Goal: Transaction & Acquisition: Obtain resource

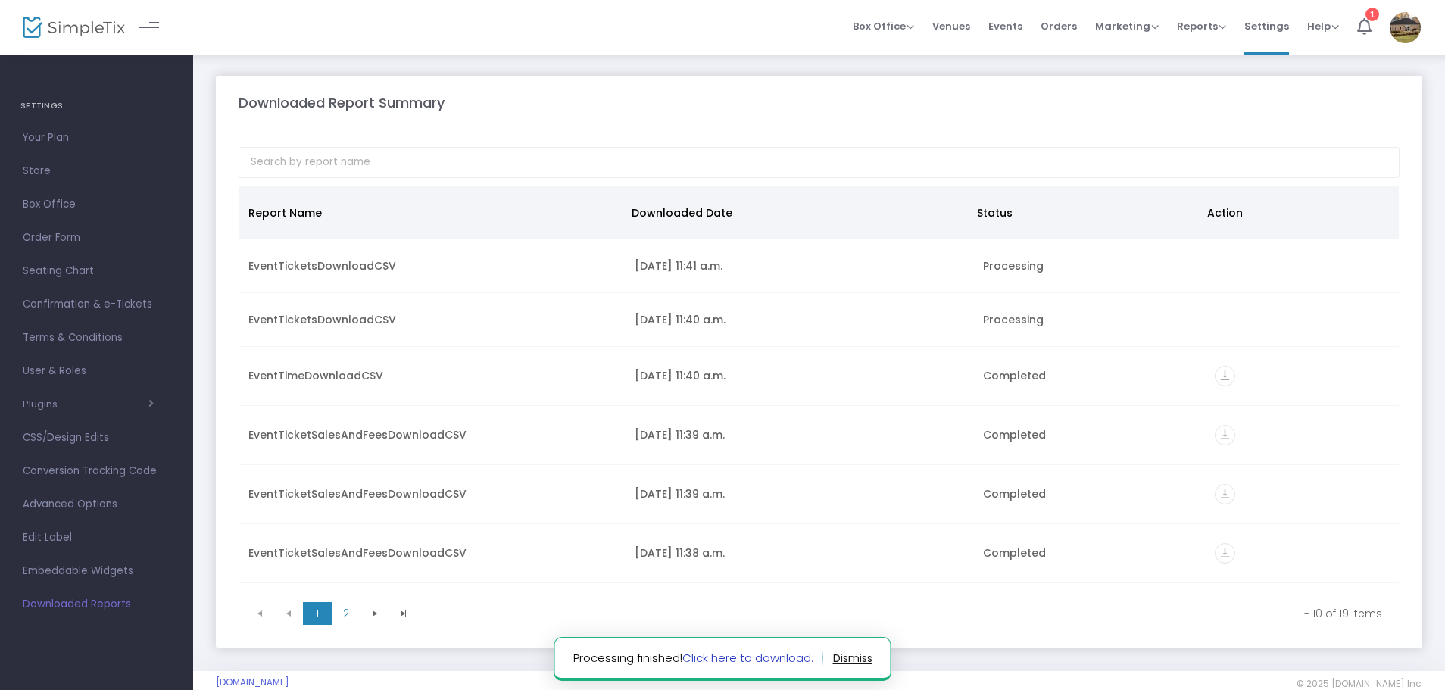
click at [797, 656] on link "Click here to download." at bounding box center [747, 658] width 131 height 16
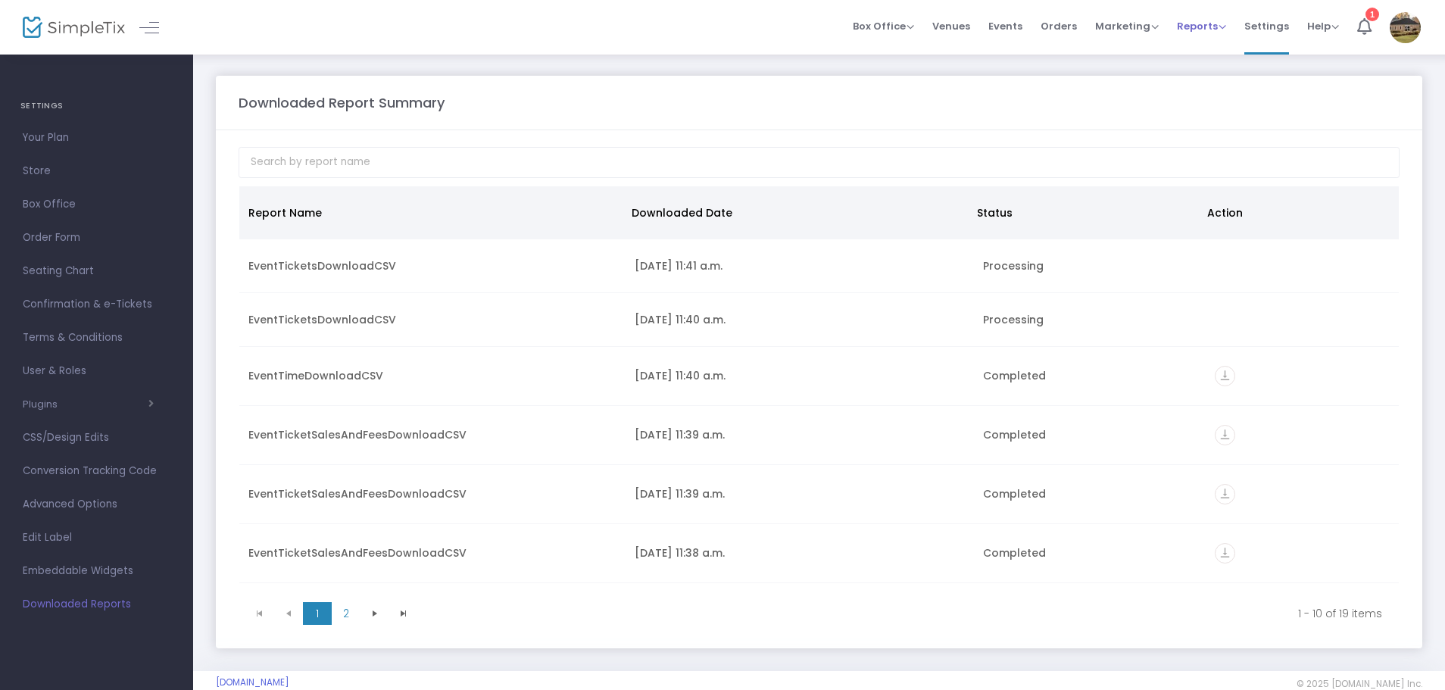
click at [1198, 19] on span "Reports" at bounding box center [1201, 26] width 49 height 14
click at [1205, 80] on li "Sales Reports" at bounding box center [1226, 81] width 98 height 30
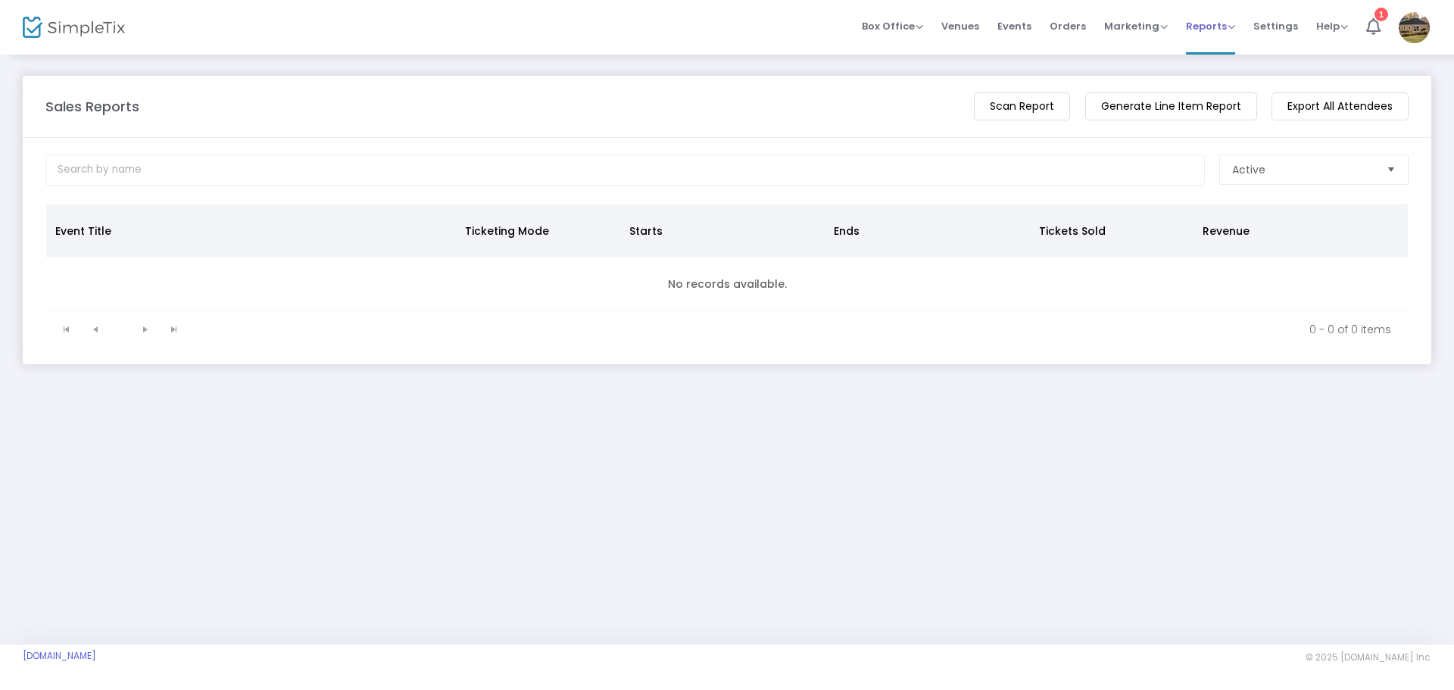
click at [1230, 39] on span "Reports Analytics Sales Reports Download" at bounding box center [1210, 26] width 49 height 39
click at [1231, 26] on span "Reports" at bounding box center [1210, 26] width 49 height 14
click at [1218, 103] on li "Download" at bounding box center [1235, 110] width 98 height 30
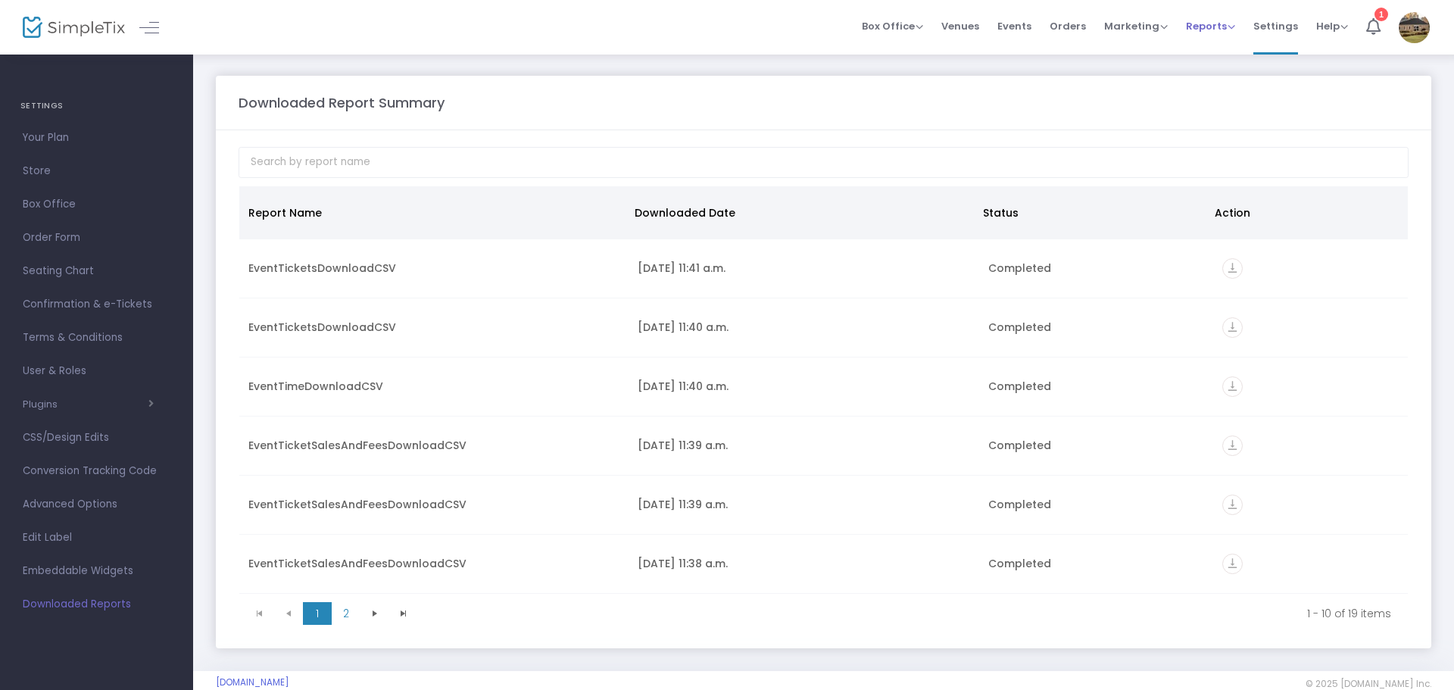
click at [1211, 25] on span "Reports" at bounding box center [1210, 26] width 49 height 14
click at [1208, 51] on li "Analytics" at bounding box center [1235, 51] width 98 height 30
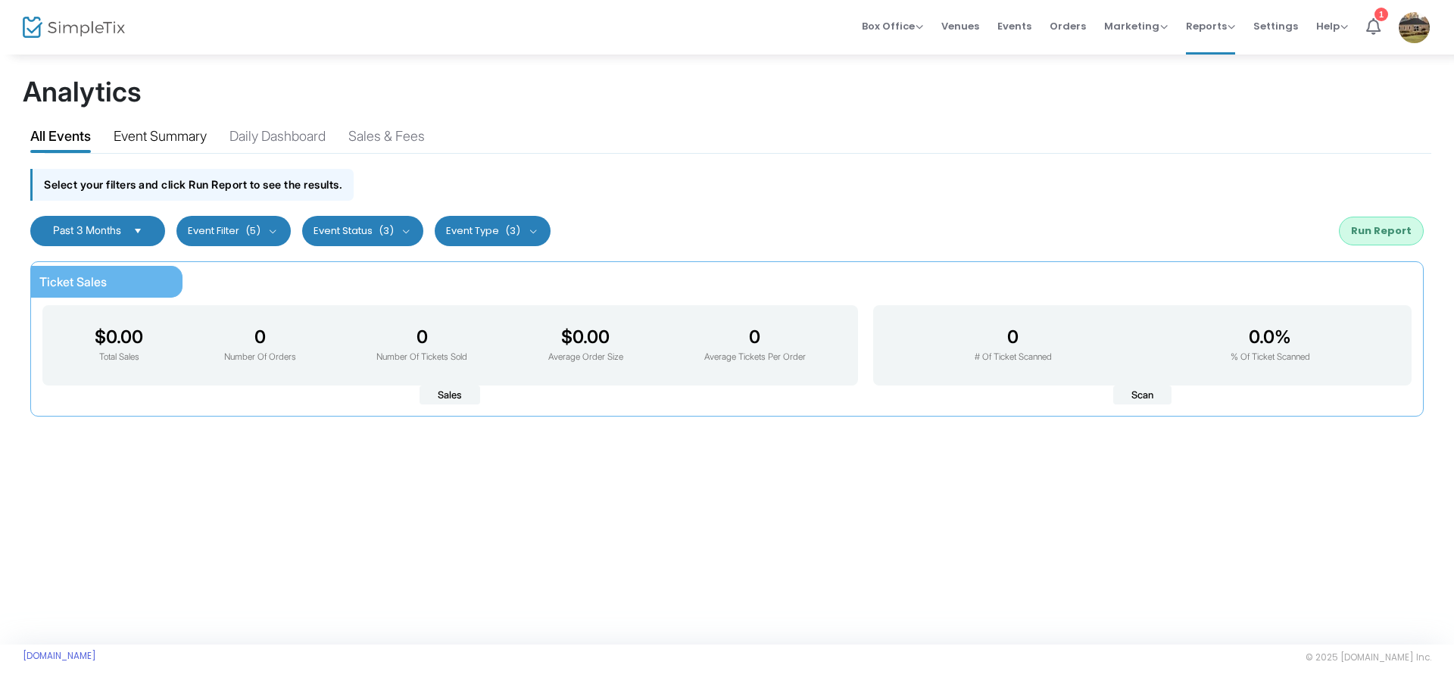
click at [192, 141] on div "Event Summary" at bounding box center [160, 139] width 93 height 27
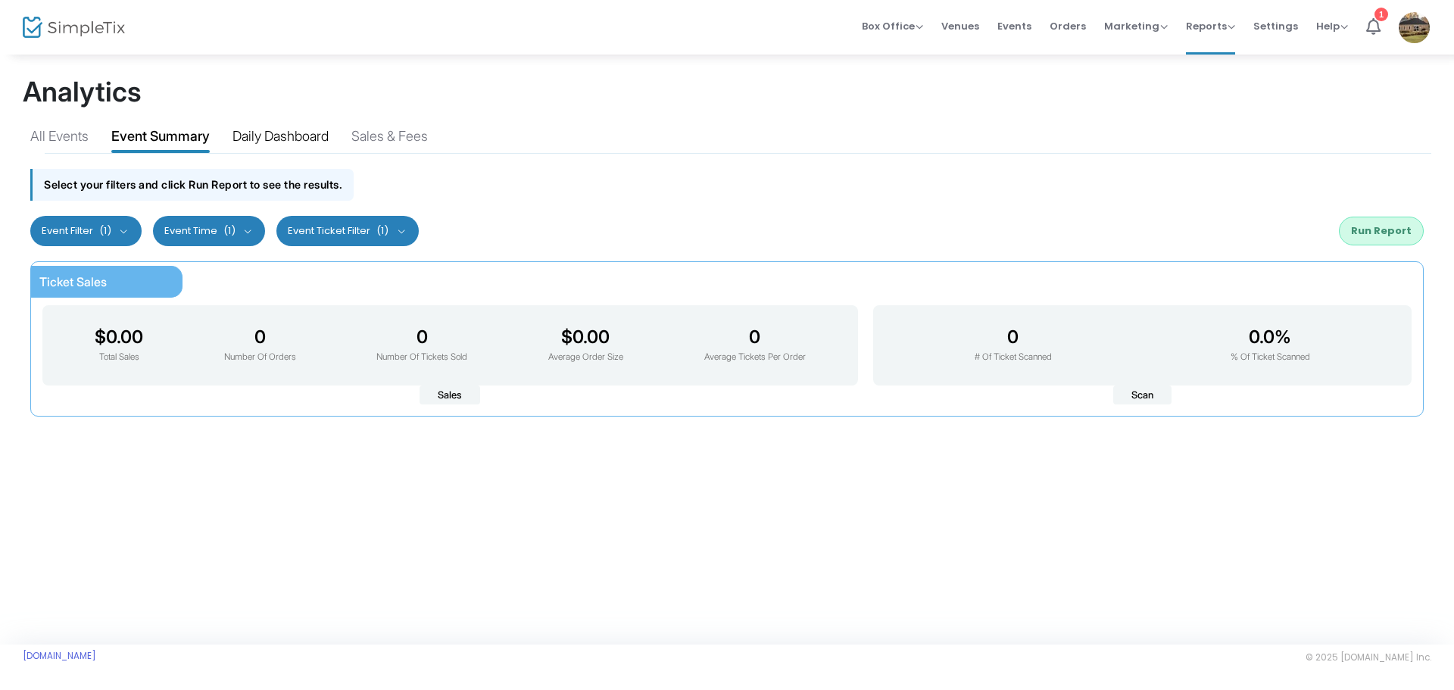
click at [291, 139] on div "Daily Dashboard" at bounding box center [280, 139] width 96 height 27
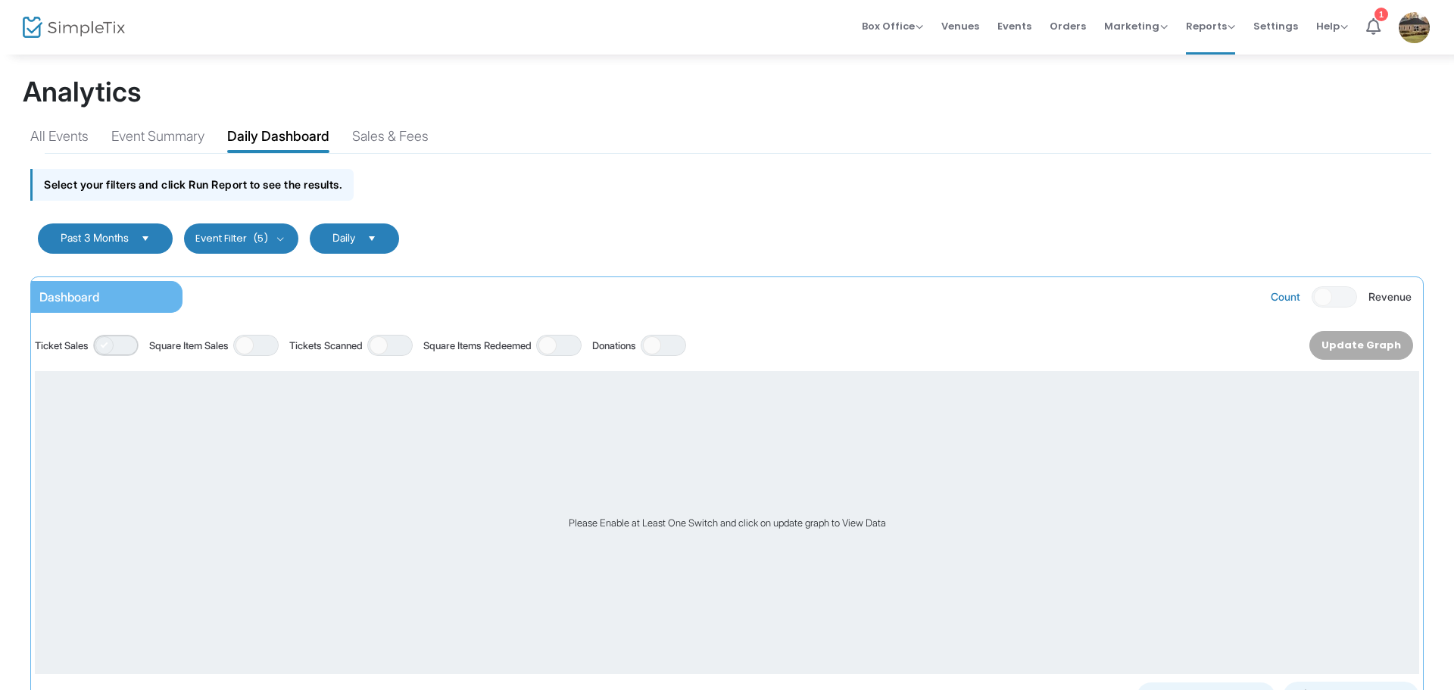
click at [137, 343] on span "ON OFF" at bounding box center [115, 345] width 45 height 21
click at [279, 350] on span "ON OFF" at bounding box center [255, 345] width 45 height 21
click at [404, 340] on span "ON OFF" at bounding box center [389, 345] width 45 height 21
click at [582, 345] on span "ON OFF" at bounding box center [558, 345] width 45 height 21
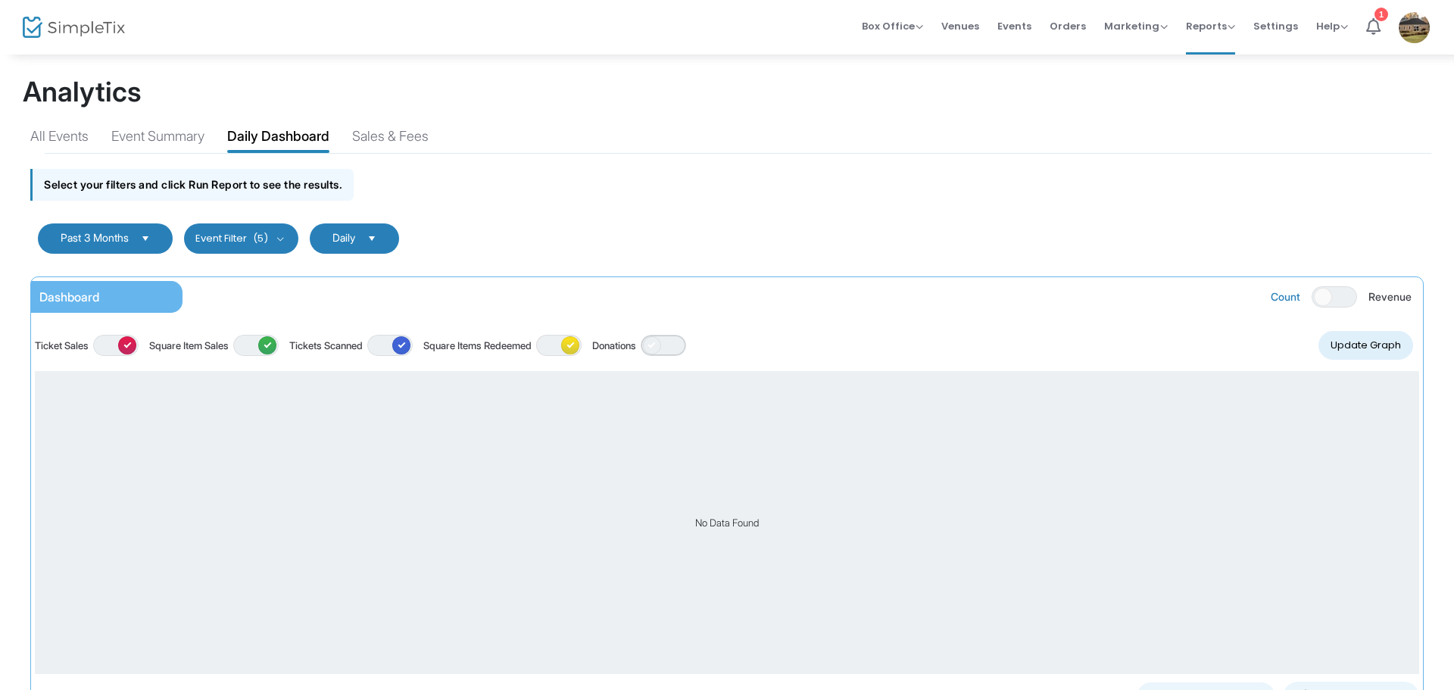
click at [686, 341] on span "ON OFF" at bounding box center [663, 345] width 45 height 21
click at [1341, 350] on button "Update Graph" at bounding box center [1365, 345] width 95 height 29
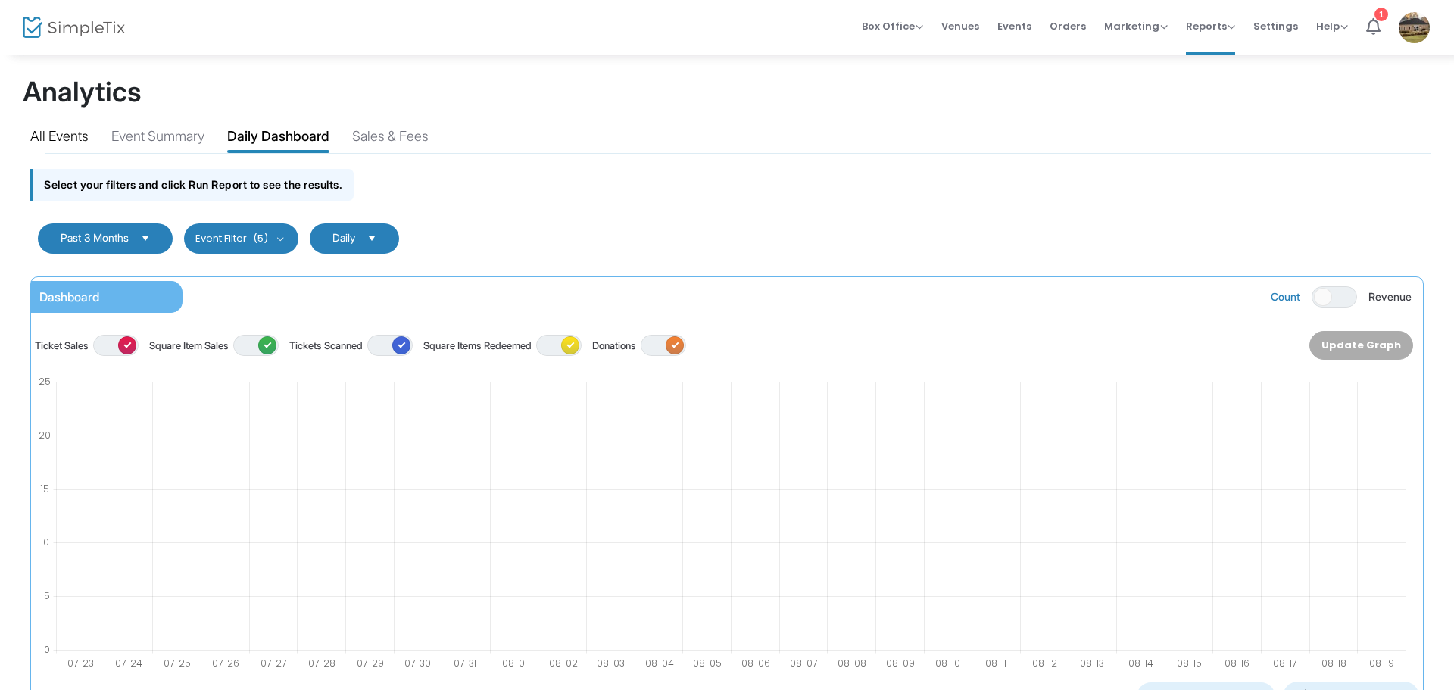
click at [75, 129] on div "All Events" at bounding box center [59, 139] width 58 height 27
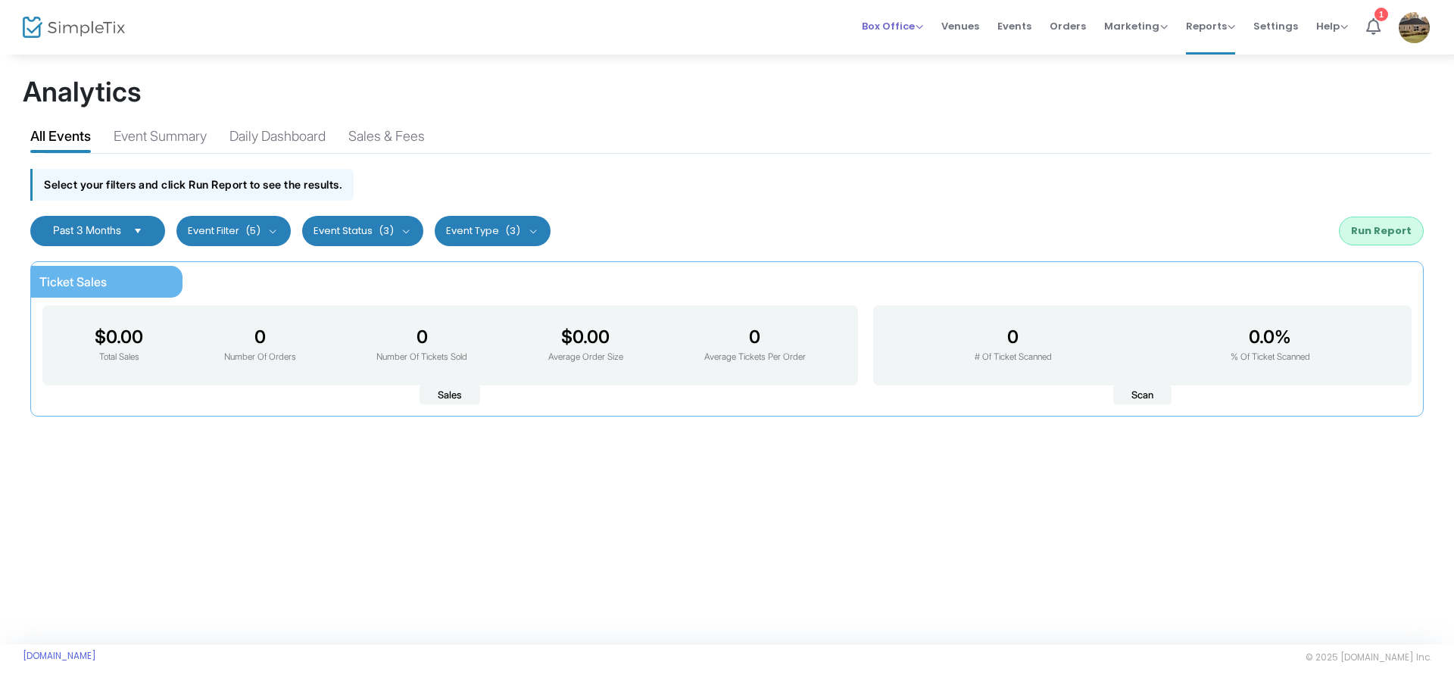
click at [932, 26] on li "Box Office Sell Tickets Bookings Sell Season Pass" at bounding box center [893, 27] width 80 height 55
click at [923, 29] on span "Box Office" at bounding box center [892, 26] width 61 height 14
click at [1068, 20] on span "Orders" at bounding box center [1067, 26] width 36 height 39
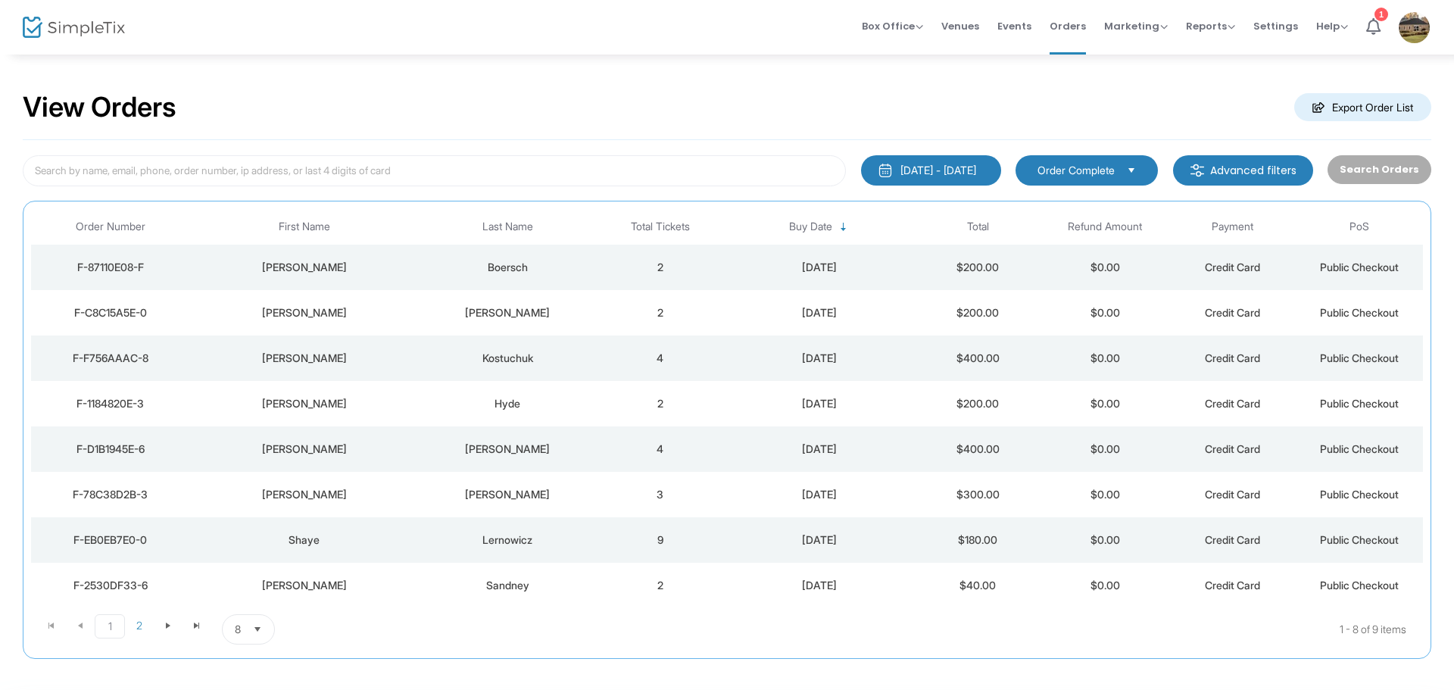
click at [1331, 104] on m-button "Export Order List" at bounding box center [1362, 107] width 137 height 28
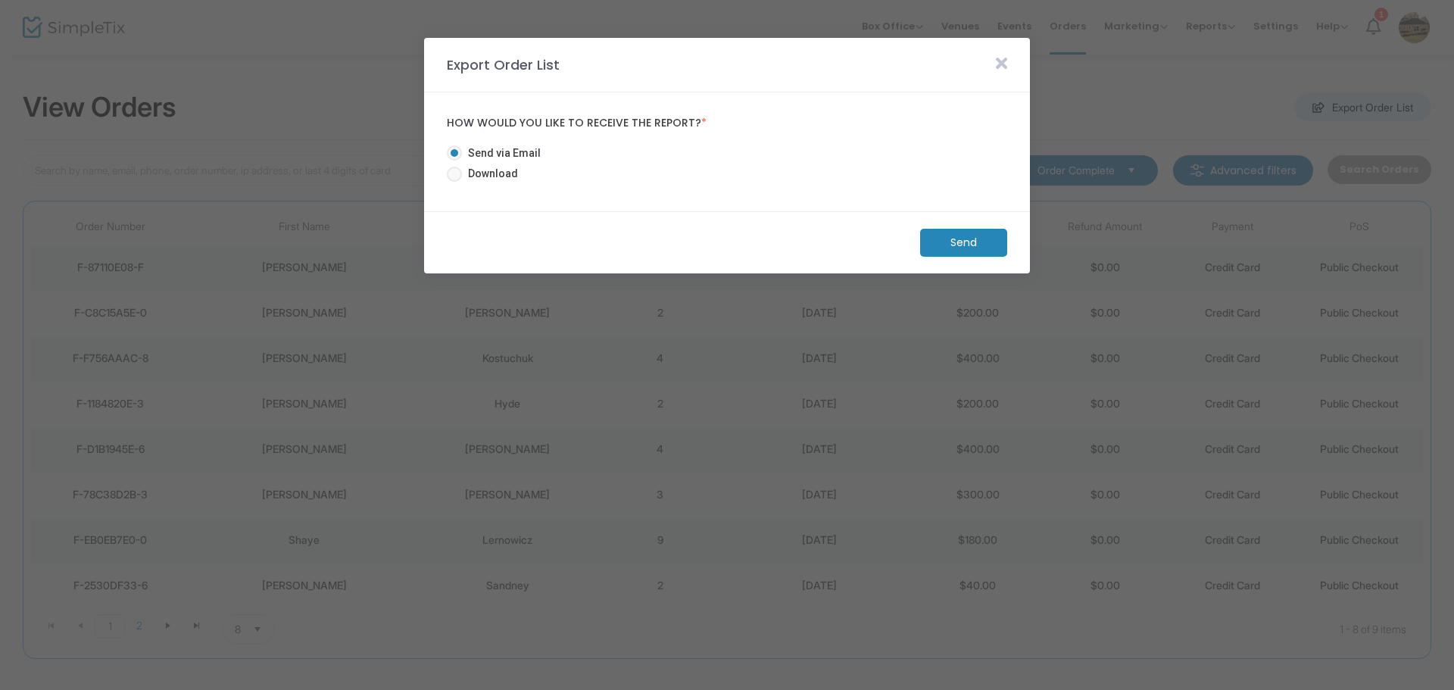
drag, startPoint x: 515, startPoint y: 169, endPoint x: 528, endPoint y: 170, distance: 12.9
click at [514, 169] on span "Download" at bounding box center [490, 174] width 56 height 16
click at [454, 182] on input "Download" at bounding box center [454, 182] width 1 height 1
radio input "true"
click at [941, 222] on m-panel-footer "Download" at bounding box center [727, 242] width 606 height 62
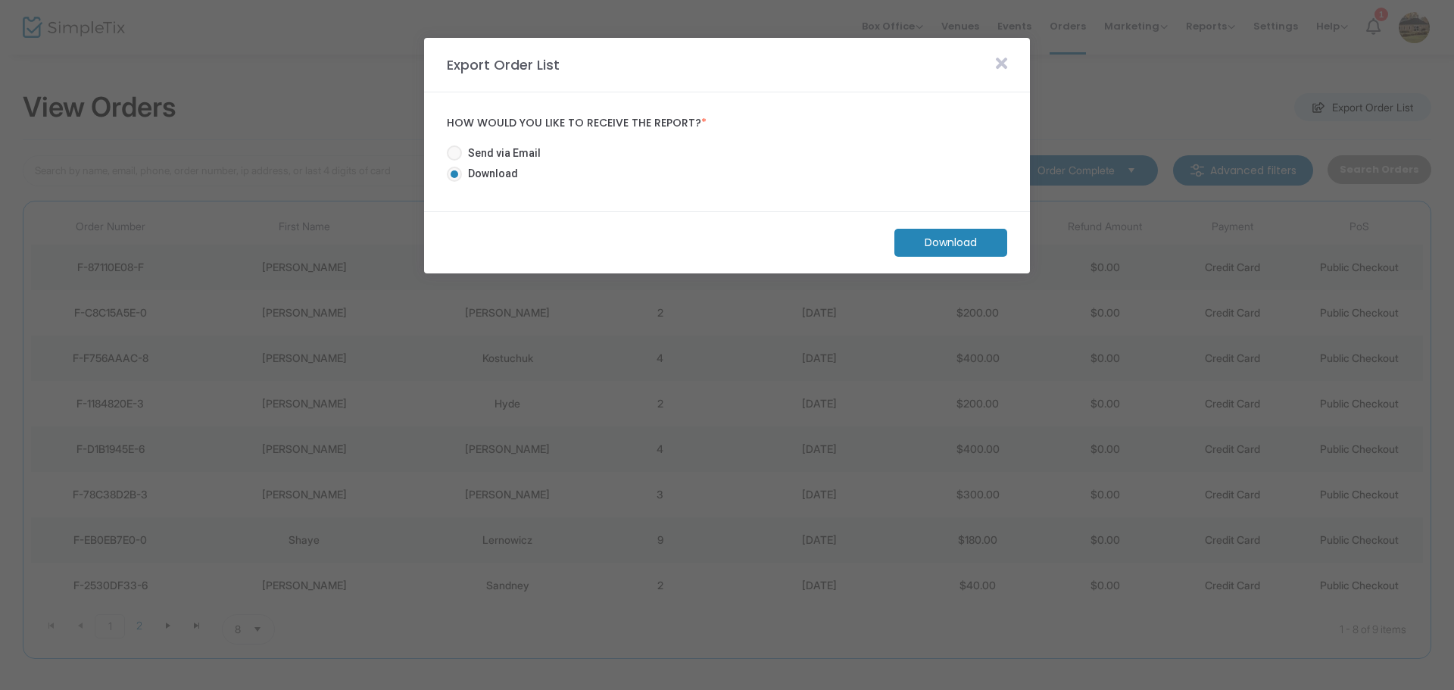
click at [950, 232] on m-button "Download" at bounding box center [950, 243] width 113 height 28
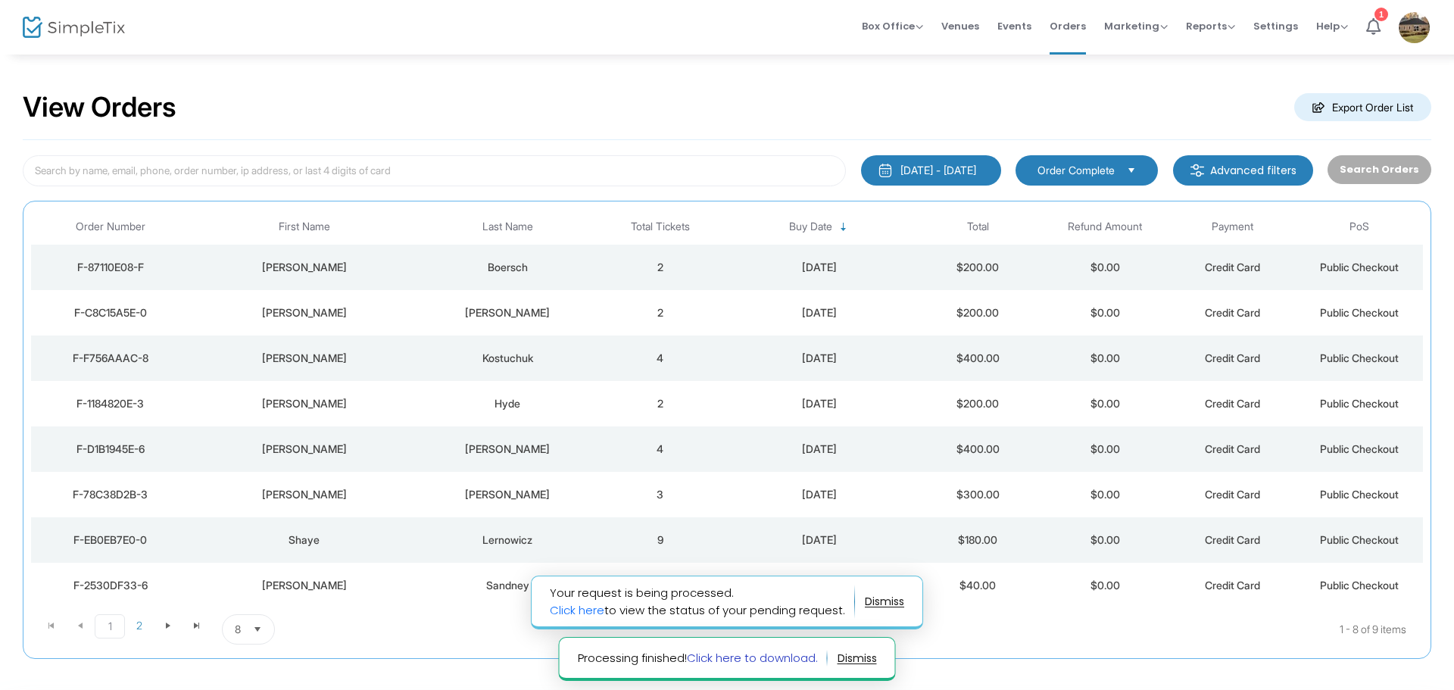
click at [765, 659] on link "Click here to download." at bounding box center [752, 658] width 131 height 16
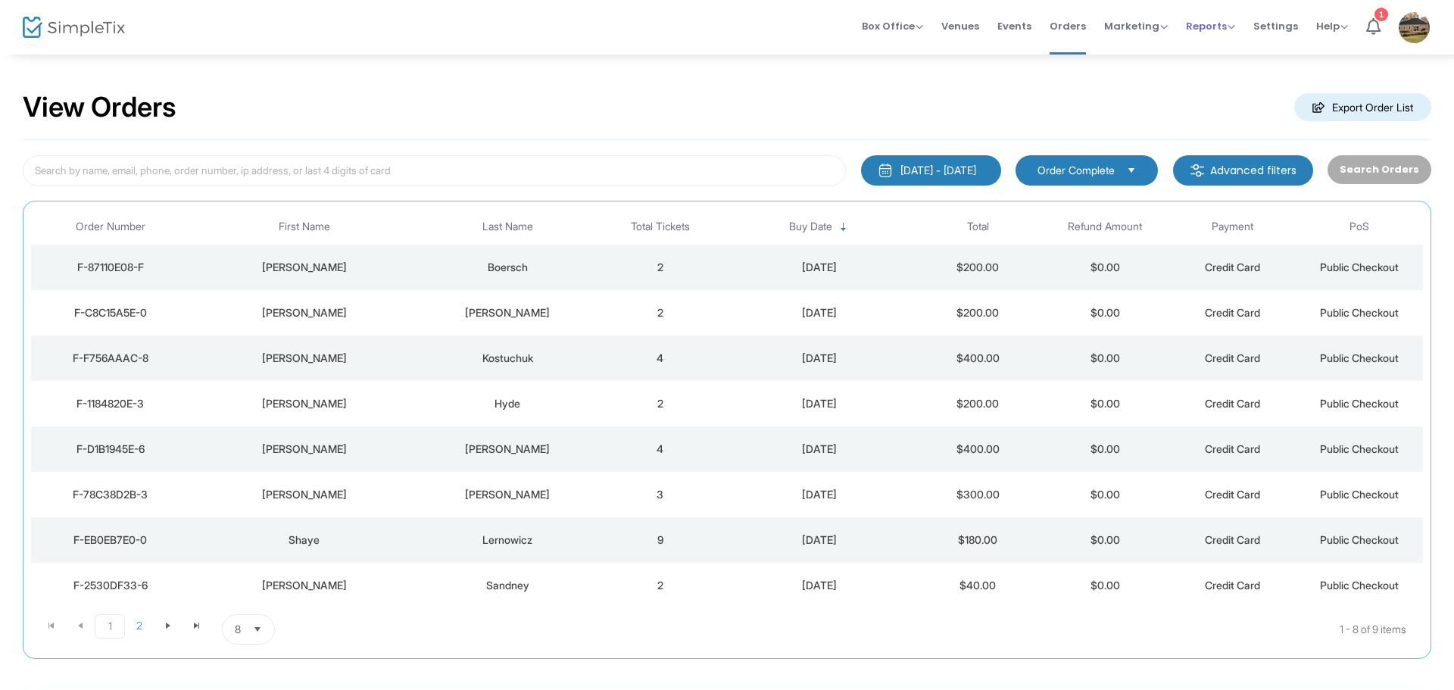
click at [1227, 30] on span "Reports" at bounding box center [1210, 26] width 49 height 14
click at [1219, 51] on li "Analytics" at bounding box center [1235, 51] width 98 height 30
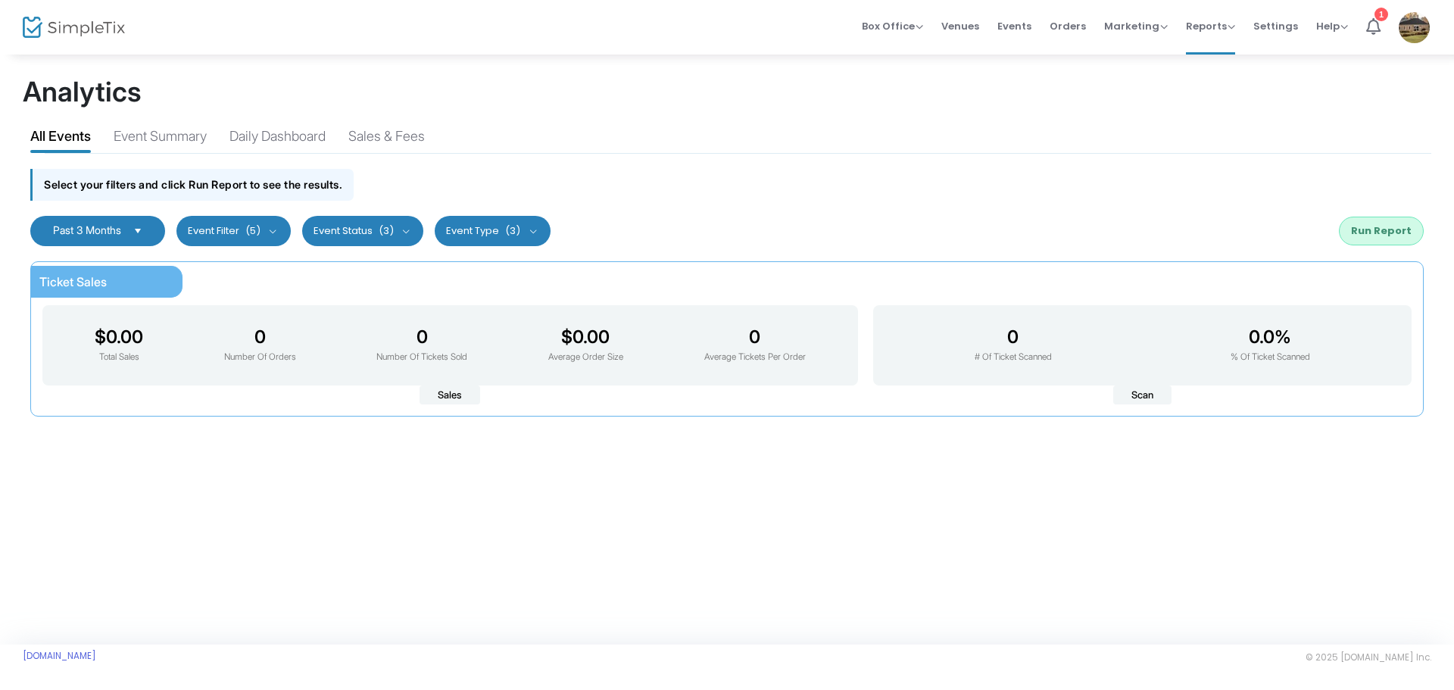
click at [237, 226] on button "Event Filter (5)" at bounding box center [233, 231] width 114 height 30
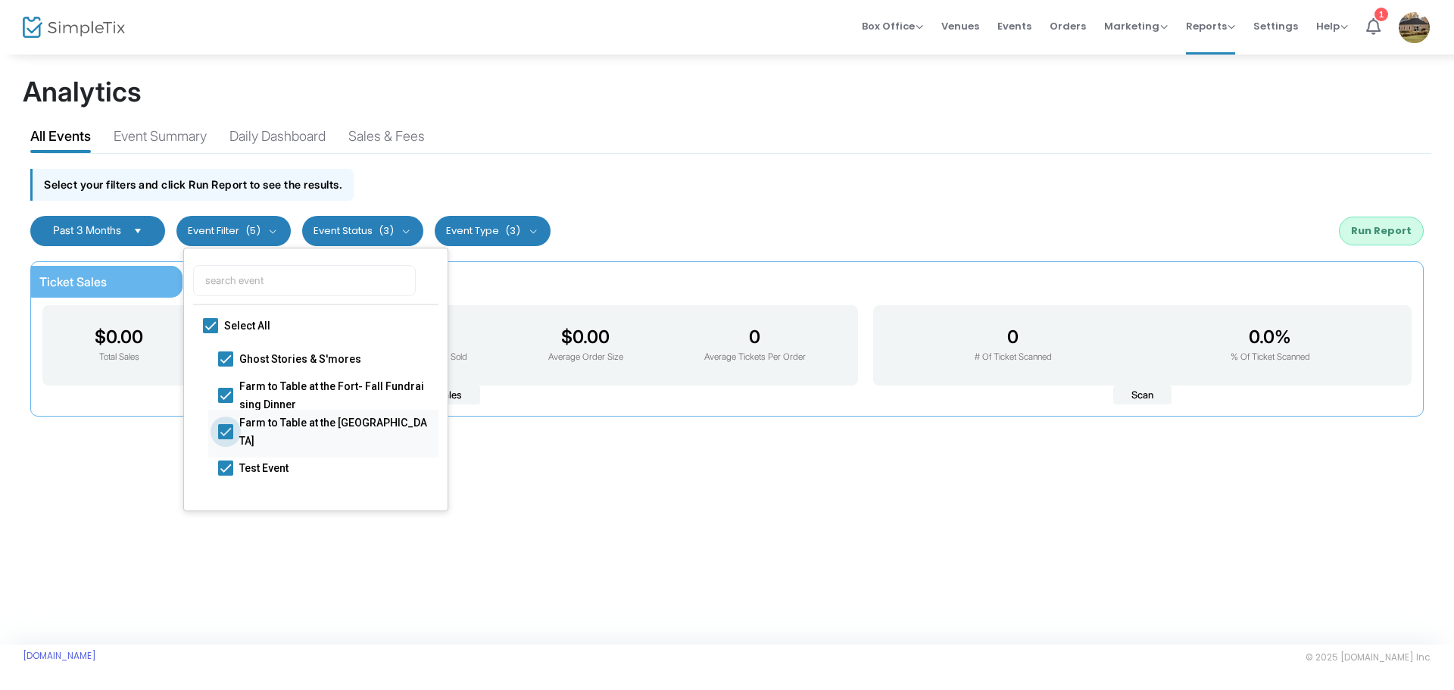
click at [234, 433] on label "Farm to Table at the [GEOGRAPHIC_DATA]" at bounding box center [323, 431] width 210 height 36
click at [226, 438] on input "Farm to Table at the [GEOGRAPHIC_DATA]" at bounding box center [225, 438] width 1 height 1
checkbox input "false"
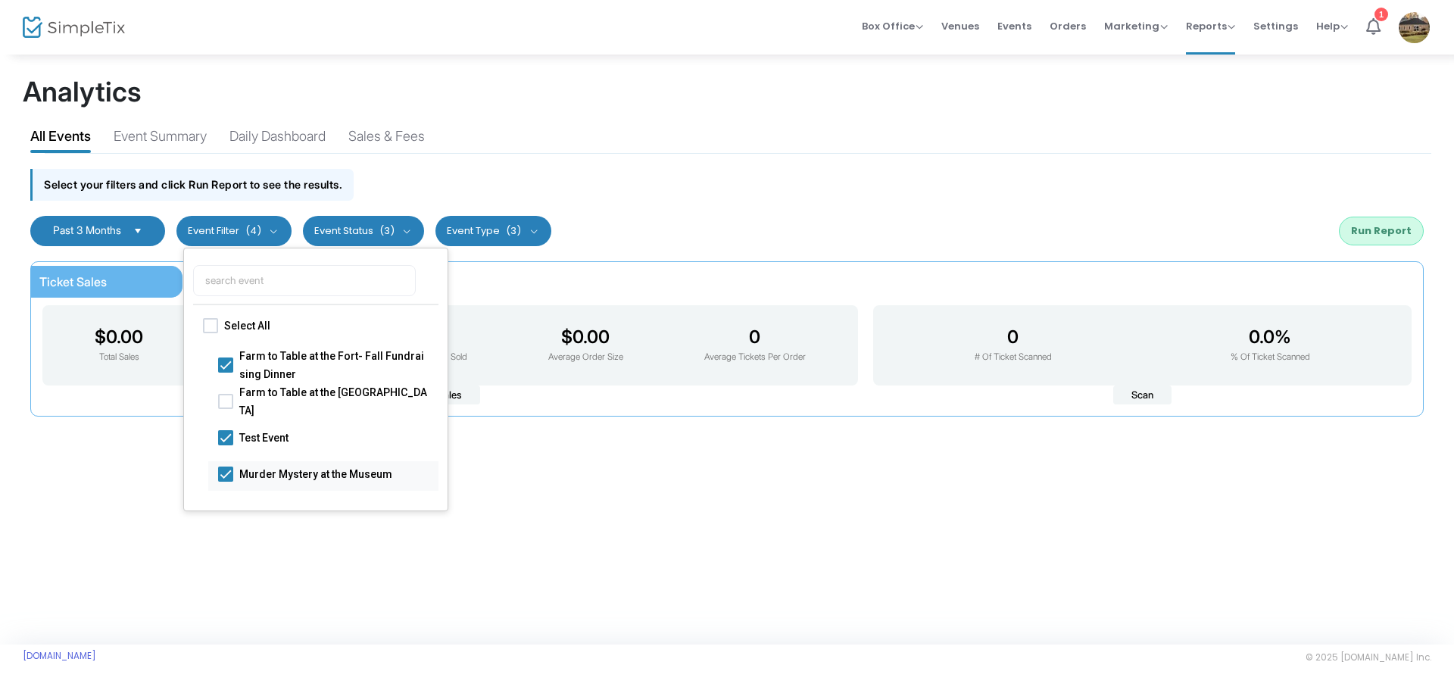
click at [220, 466] on span at bounding box center [225, 473] width 15 height 15
click at [225, 481] on input "Murder Mystery at the Museum" at bounding box center [225, 481] width 1 height 1
click at [226, 466] on span at bounding box center [225, 473] width 15 height 15
click at [226, 481] on input "Murder Mystery at the Museum" at bounding box center [225, 481] width 1 height 1
checkbox input "true"
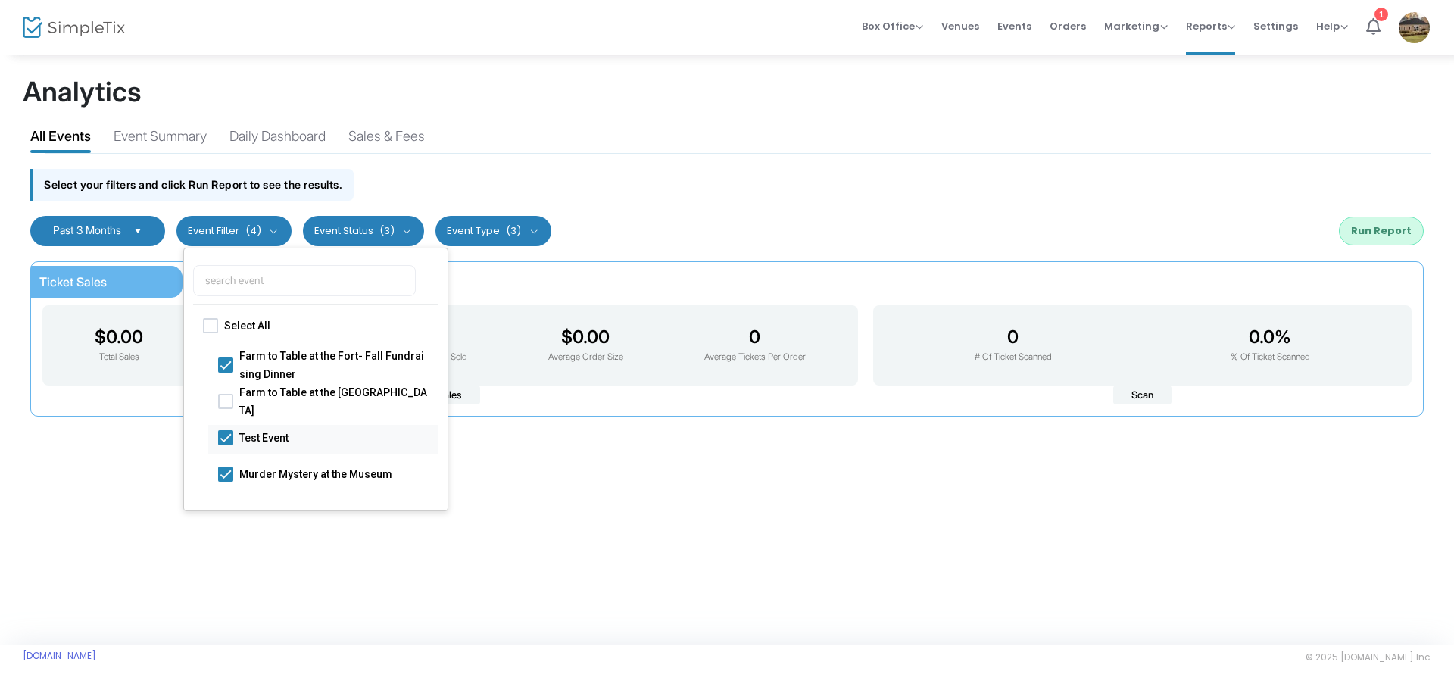
click at [230, 436] on span at bounding box center [225, 436] width 15 height 15
click at [226, 444] on input "Test Event" at bounding box center [225, 444] width 1 height 1
checkbox input "false"
click at [220, 370] on span at bounding box center [225, 364] width 15 height 15
click at [225, 372] on input "Farm to Table at the Fort- Fall Fundraising Dinner" at bounding box center [225, 372] width 1 height 1
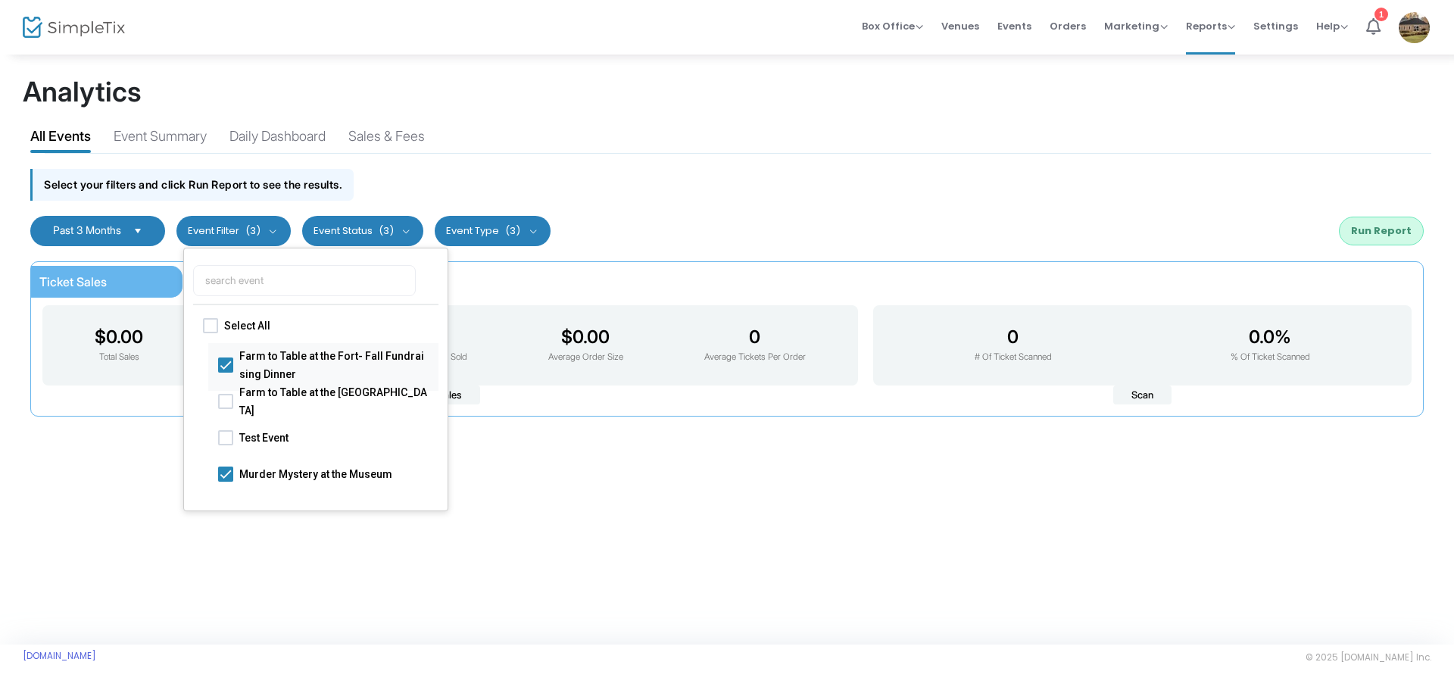
checkbox input "false"
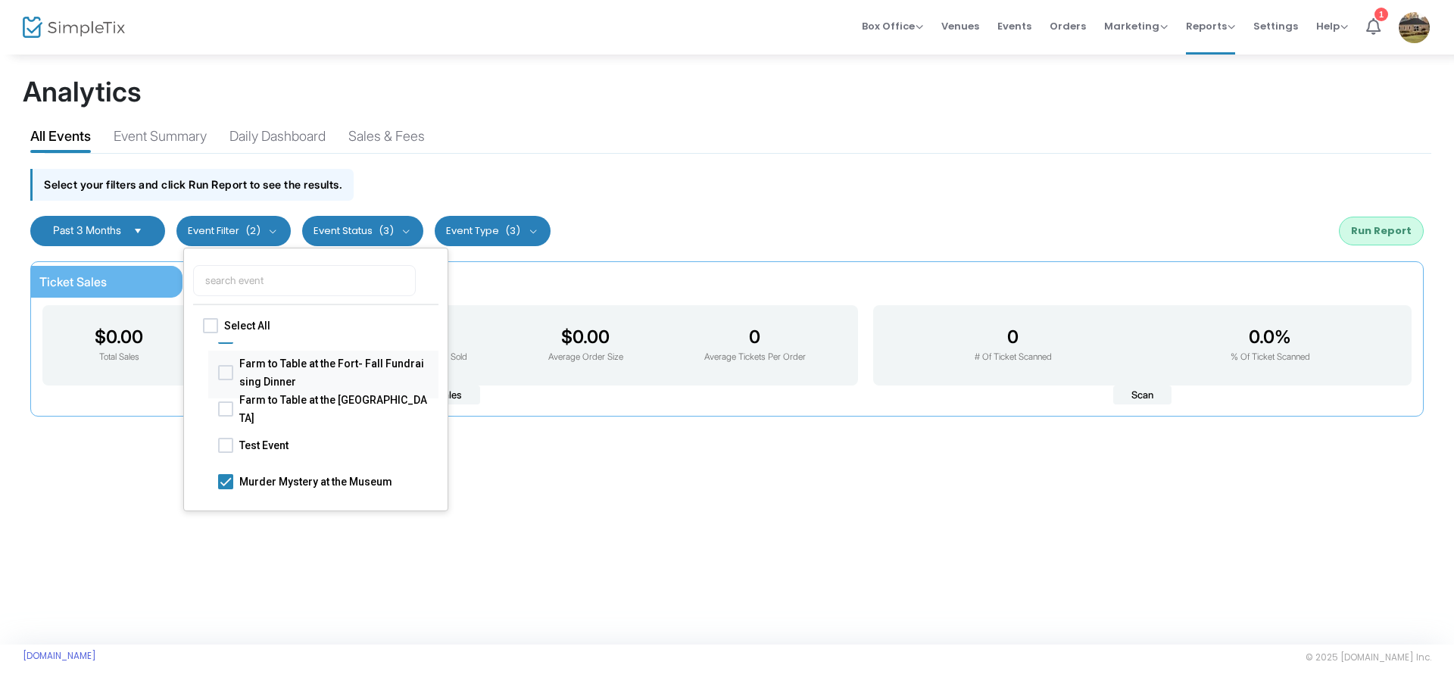
scroll to position [0, 0]
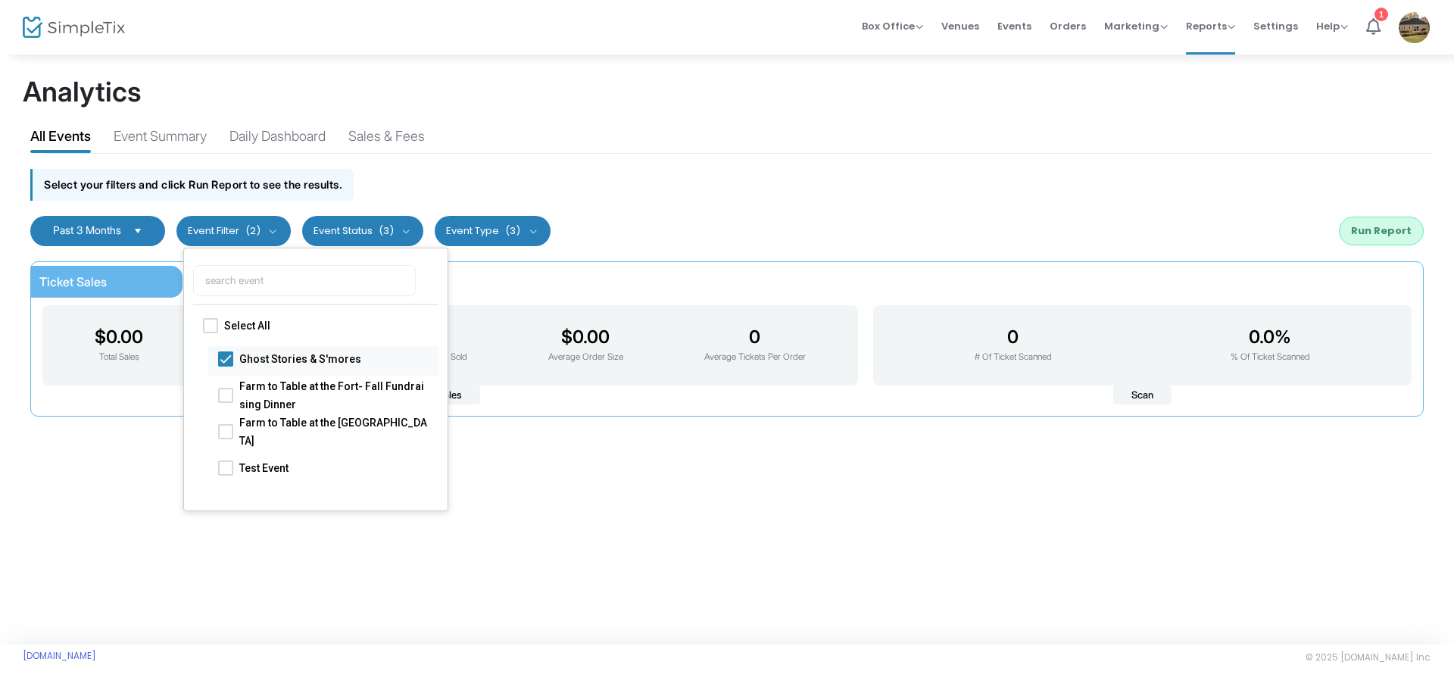
click at [230, 358] on span at bounding box center [225, 358] width 15 height 15
click at [226, 366] on input "Ghost Stories & S'mores" at bounding box center [225, 366] width 1 height 1
checkbox input "false"
click at [631, 227] on div "Past 3 Months Last 30 Days Last 3 Months Last 6 Months Last 12 Months Custom Ra…" at bounding box center [727, 230] width 1408 height 45
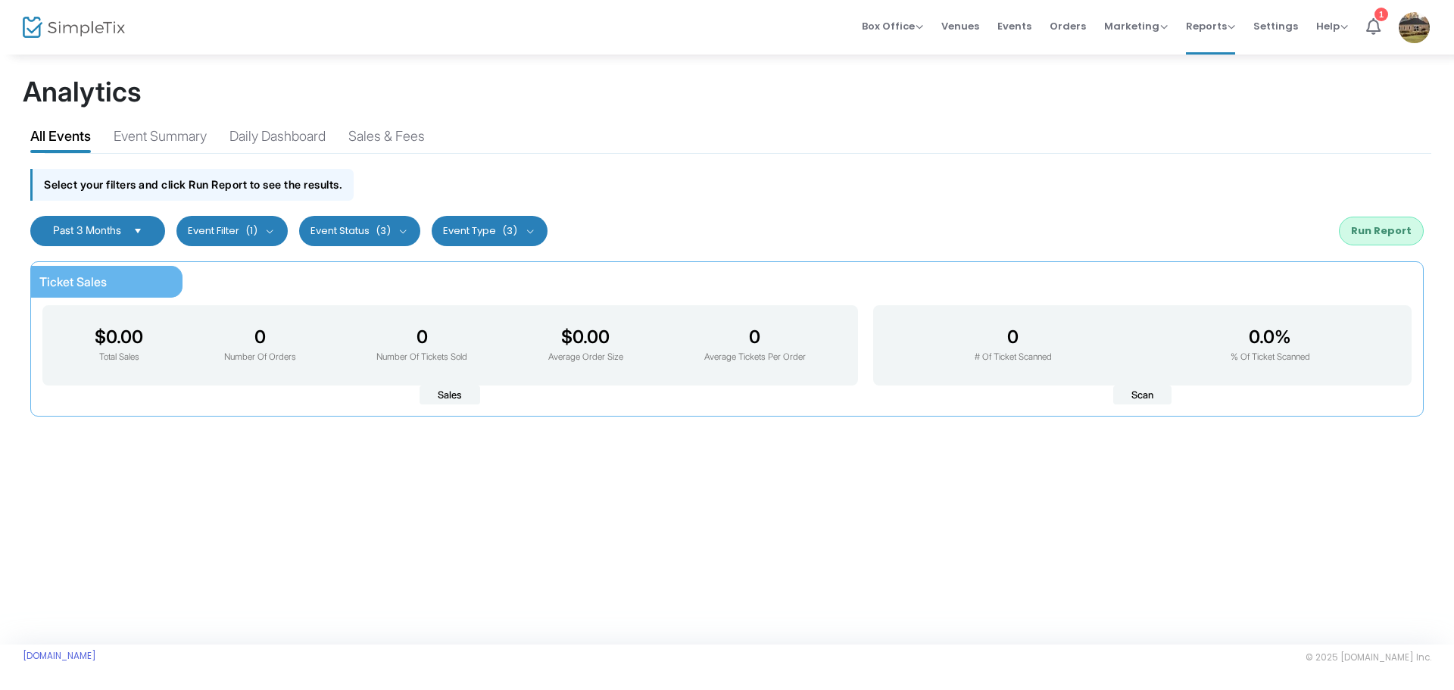
click at [368, 232] on button "Event Status (3)" at bounding box center [360, 231] width 122 height 30
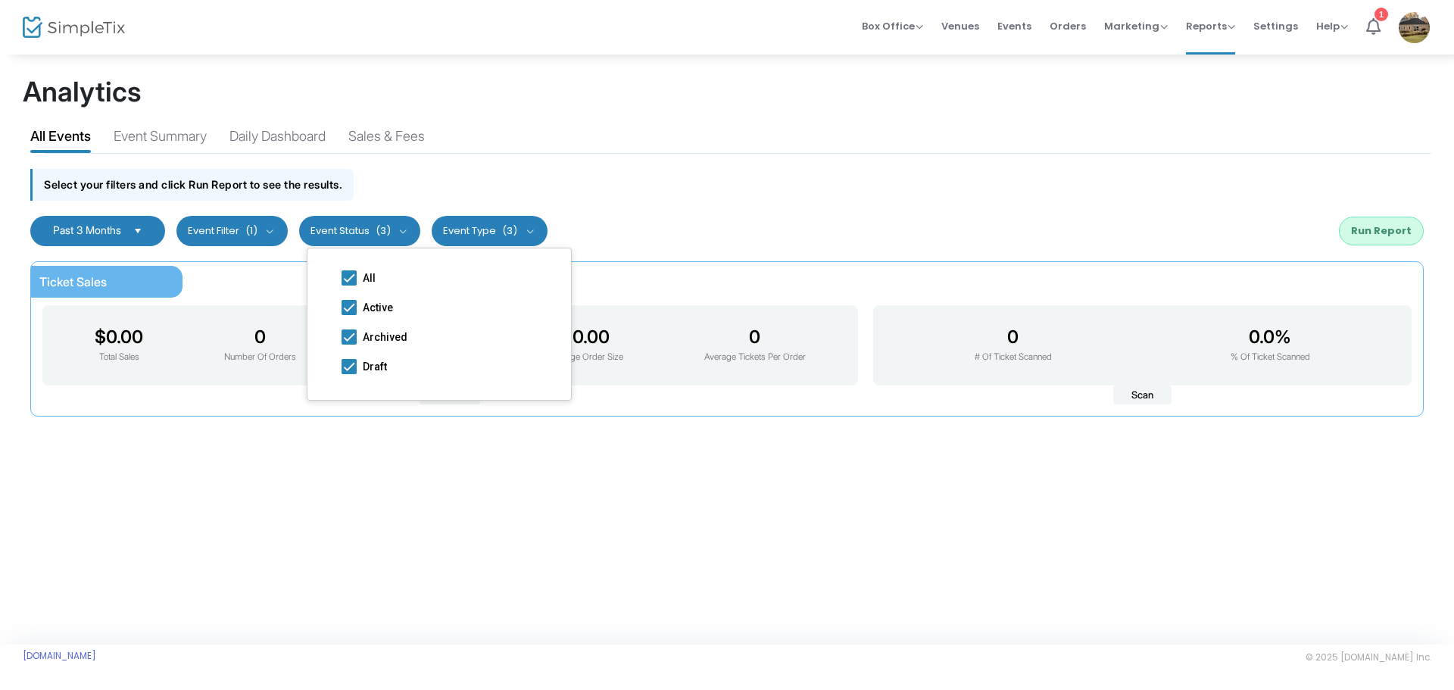
click at [517, 225] on span "(3)" at bounding box center [509, 231] width 15 height 12
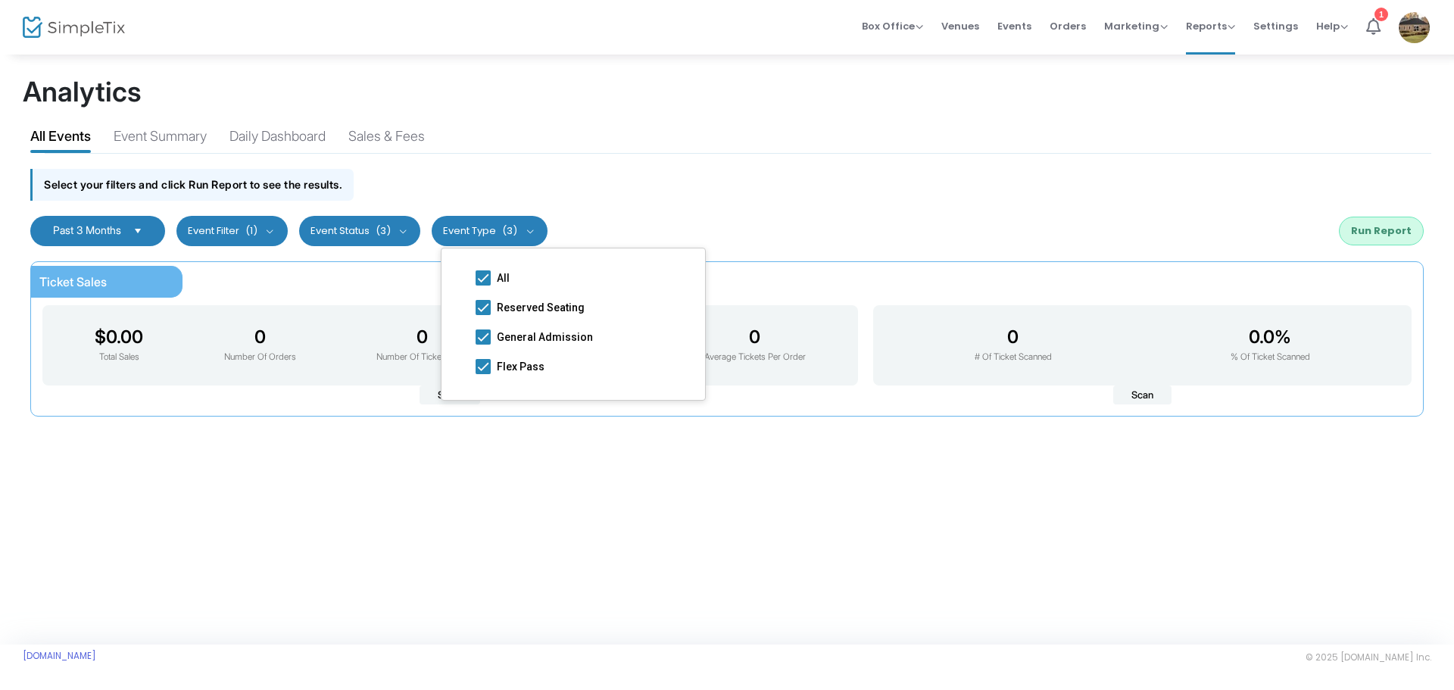
click at [139, 233] on span "Select" at bounding box center [138, 230] width 25 height 25
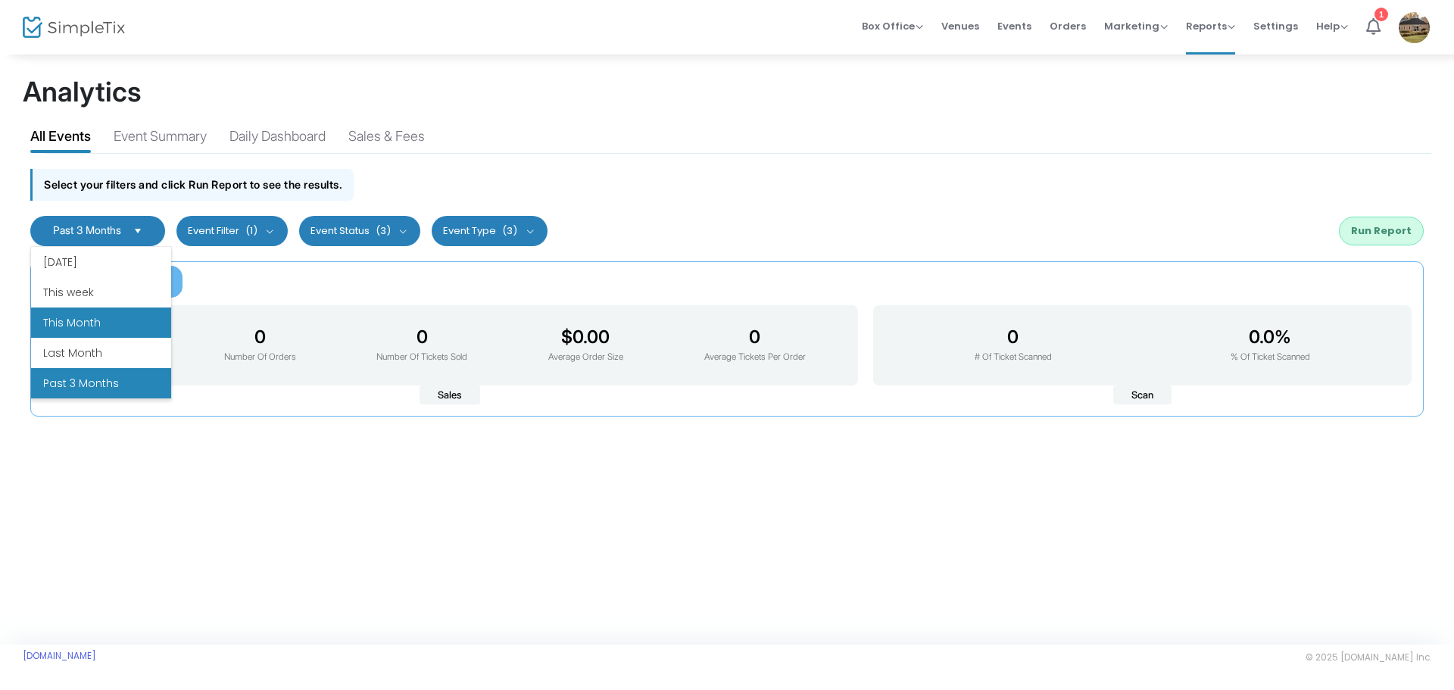
scroll to position [182, 0]
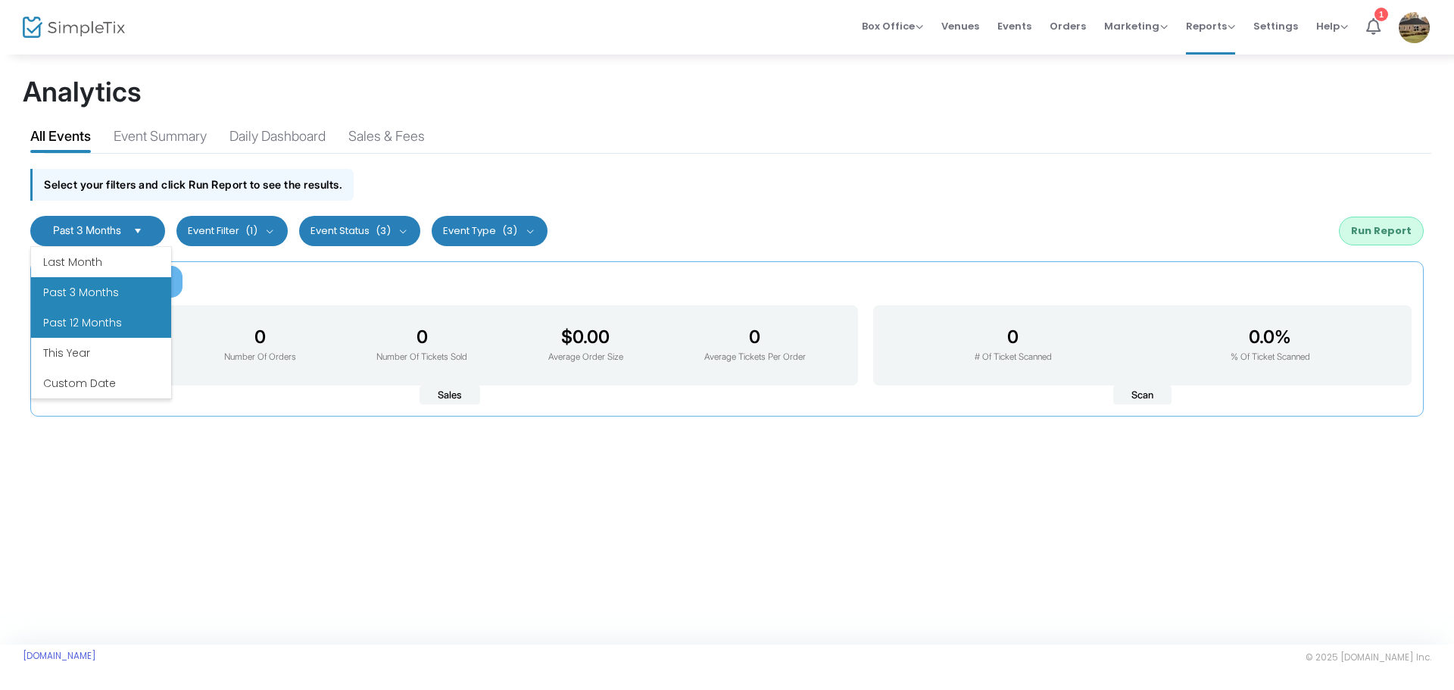
click at [98, 332] on li "Past 12 Months" at bounding box center [101, 322] width 140 height 30
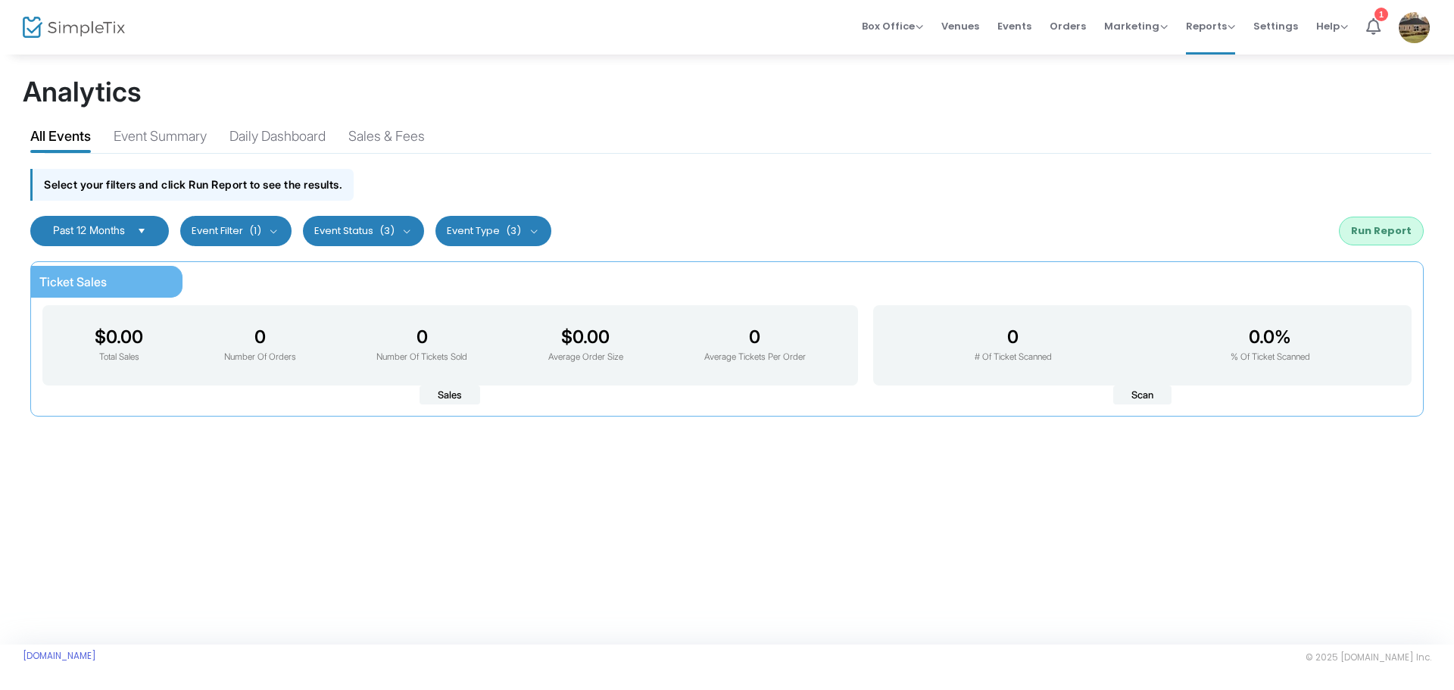
click at [1379, 229] on button "Run Report" at bounding box center [1381, 231] width 85 height 29
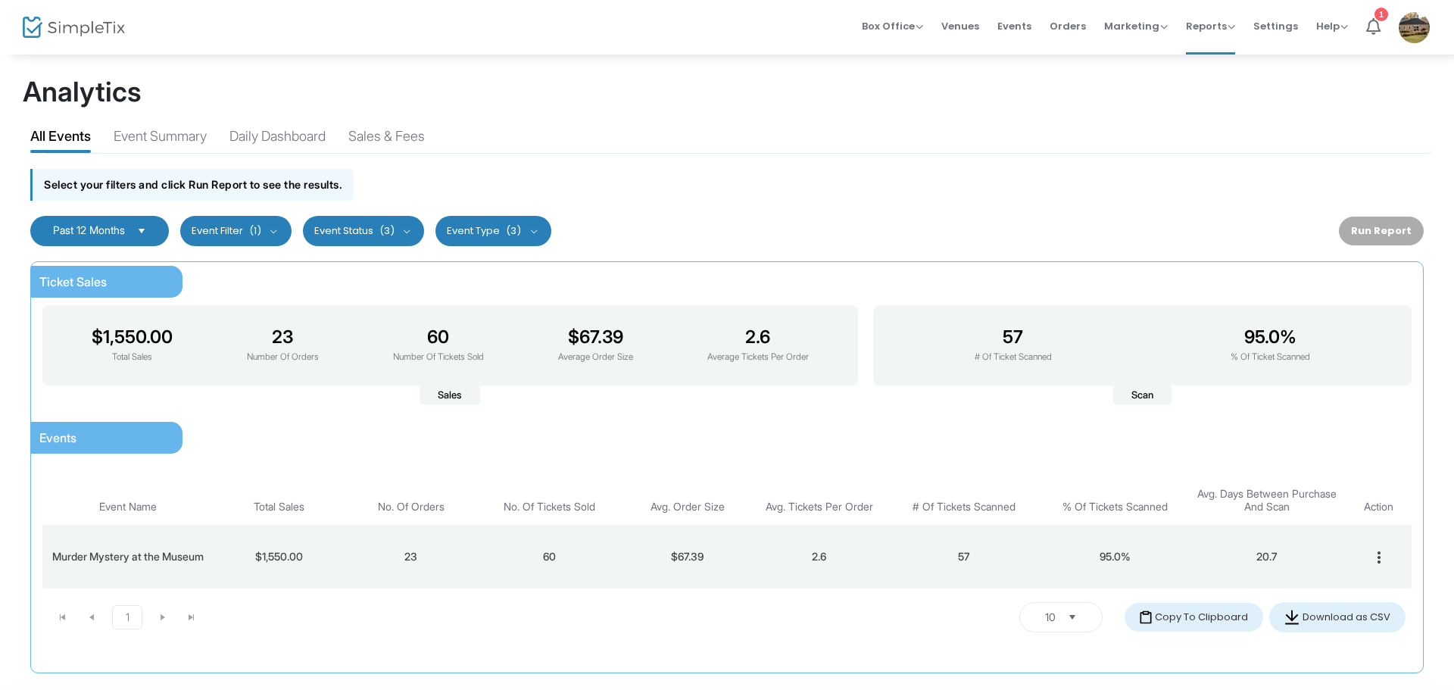
scroll to position [64, 0]
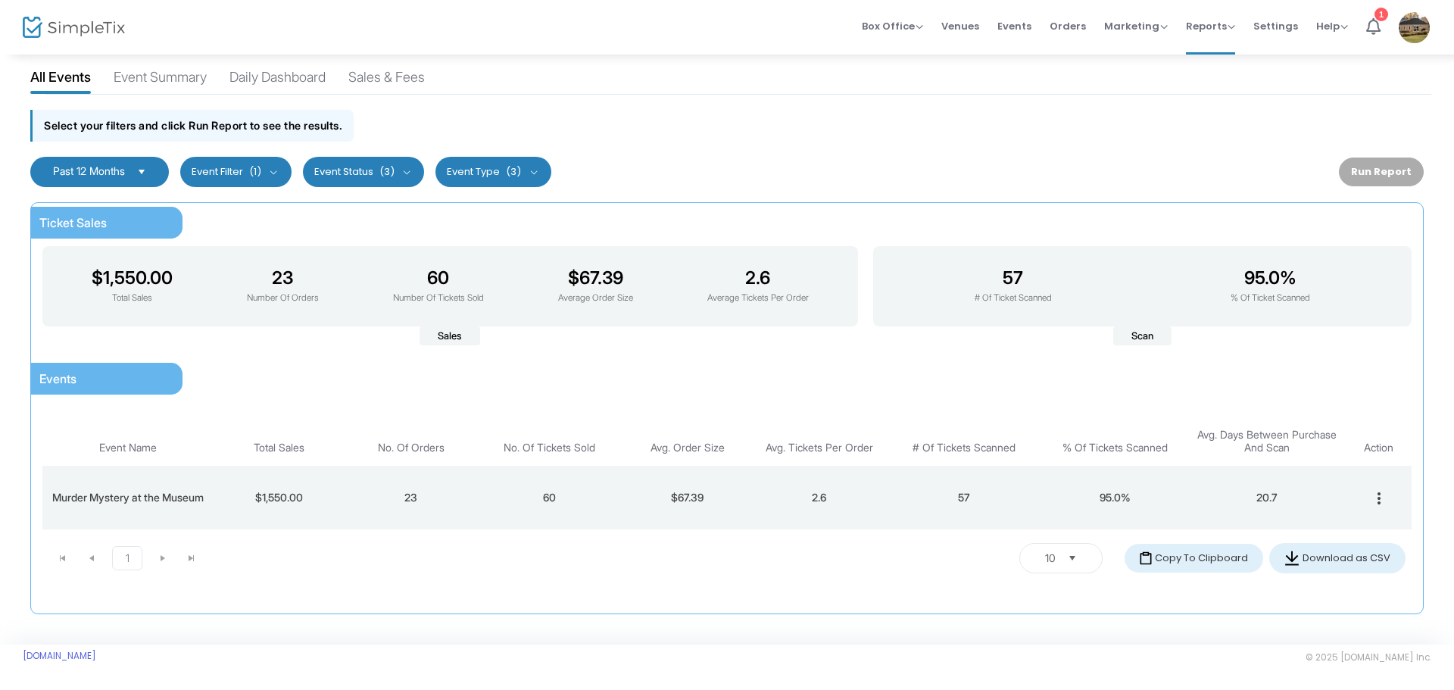
click at [1071, 547] on span "Select" at bounding box center [1071, 557] width 25 height 25
click at [1046, 510] on li "25" at bounding box center [1053, 522] width 83 height 30
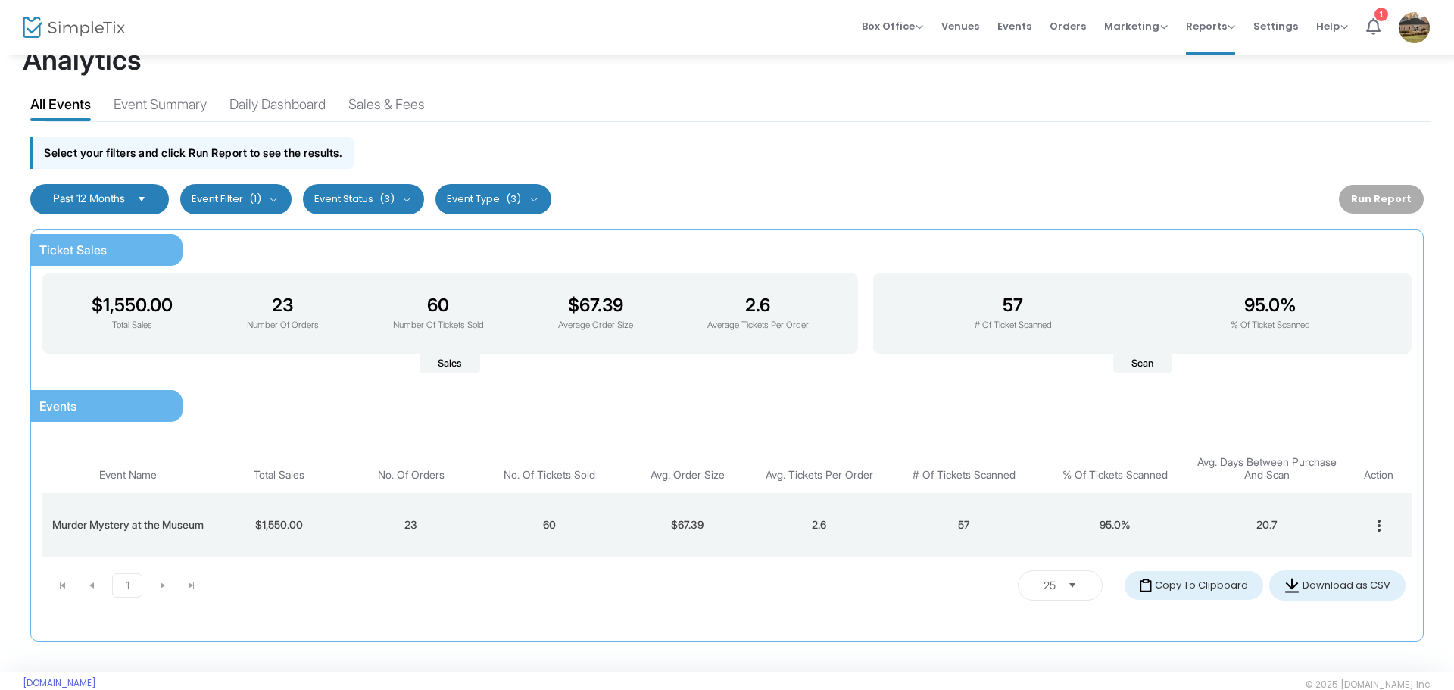
scroll to position [0, 0]
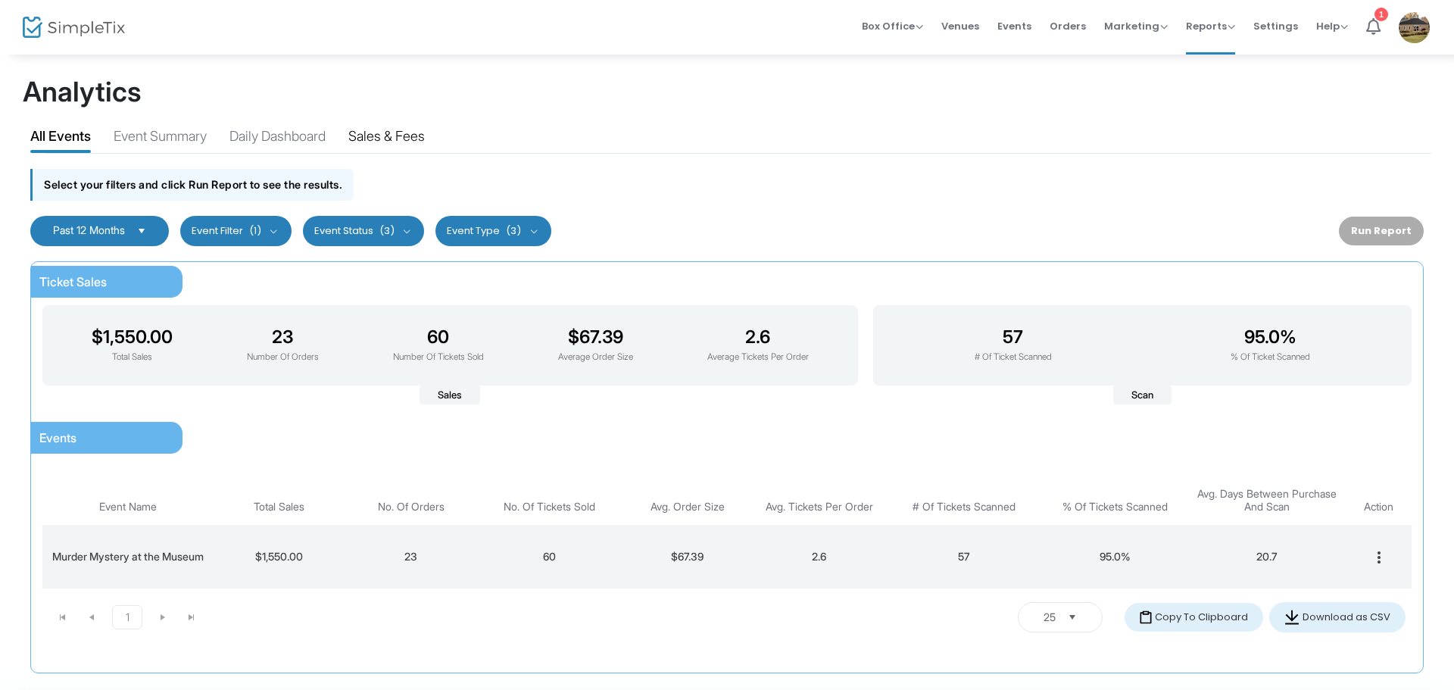
click at [394, 136] on div "Sales & Fees" at bounding box center [386, 139] width 76 height 27
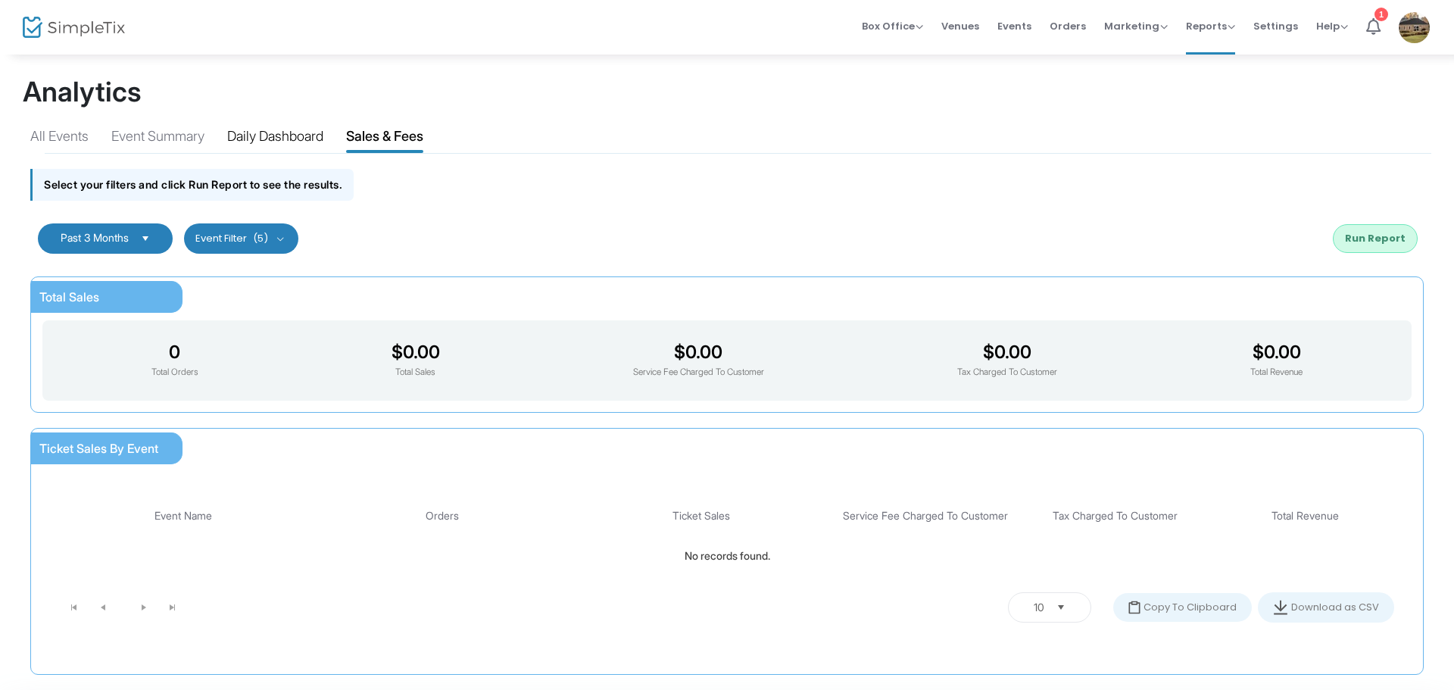
click at [273, 142] on div "Daily Dashboard" at bounding box center [275, 139] width 96 height 27
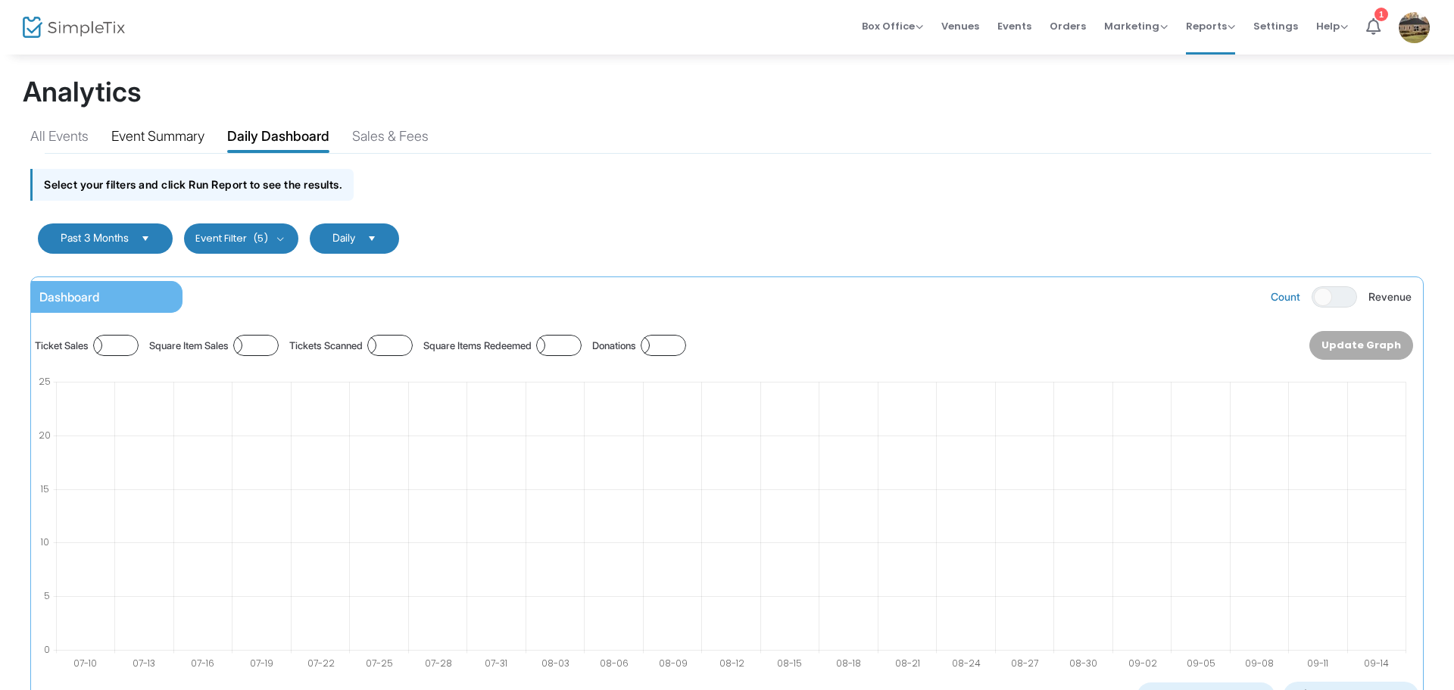
click at [162, 132] on div "Event Summary" at bounding box center [157, 139] width 93 height 27
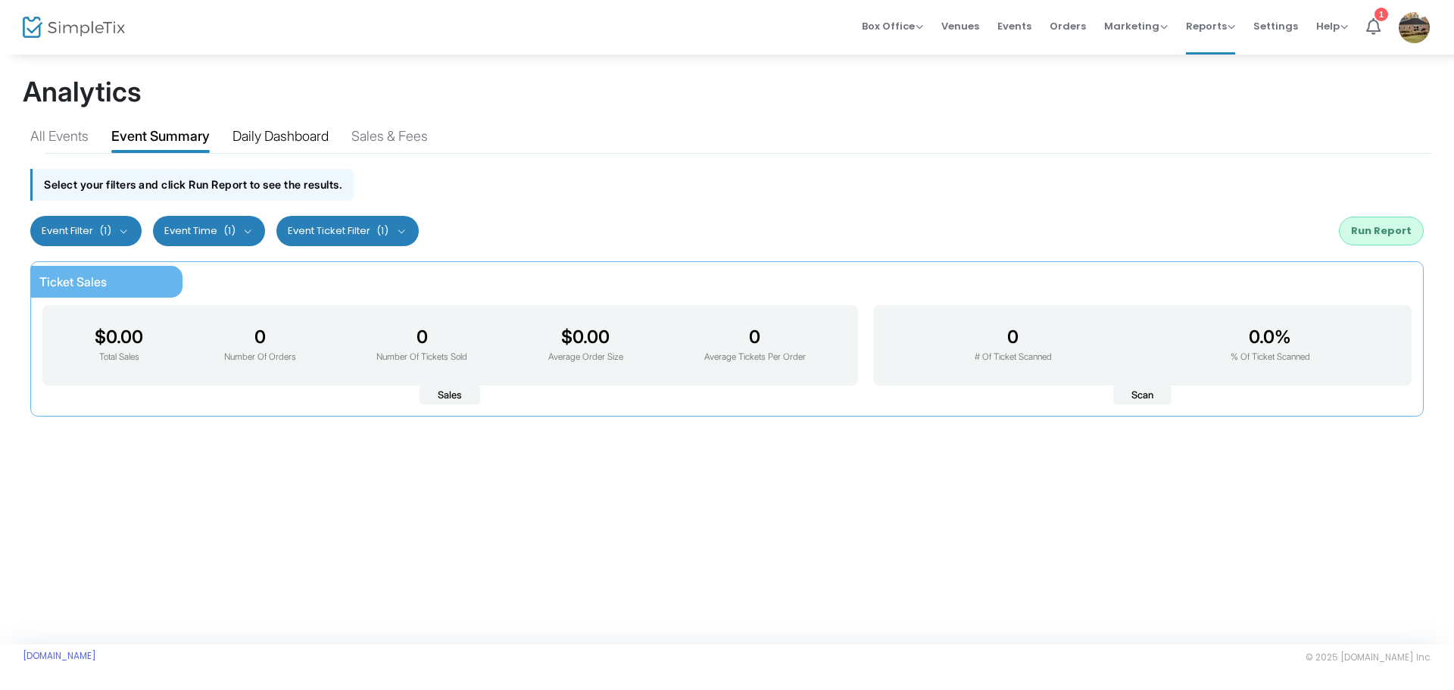
click at [255, 129] on div "Daily Dashboard" at bounding box center [280, 139] width 96 height 27
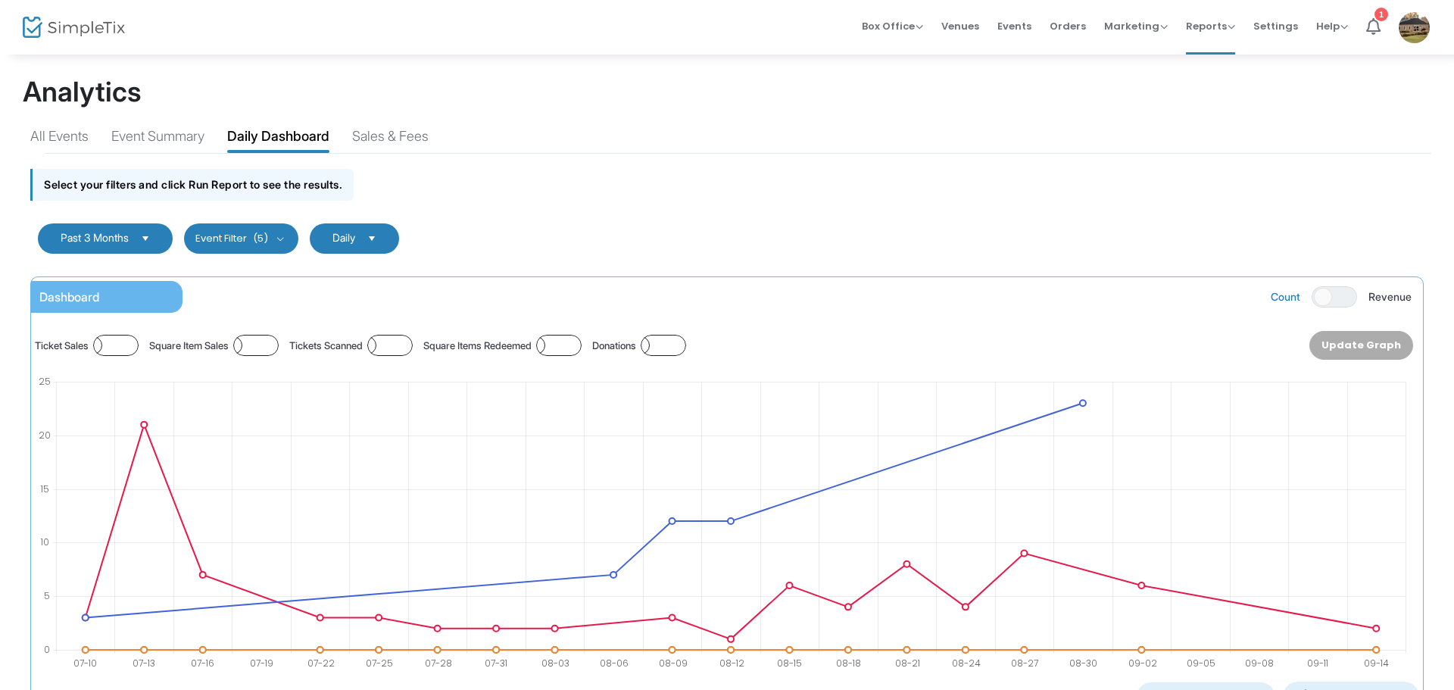
click at [138, 341] on span "ON OFF" at bounding box center [115, 345] width 45 height 21
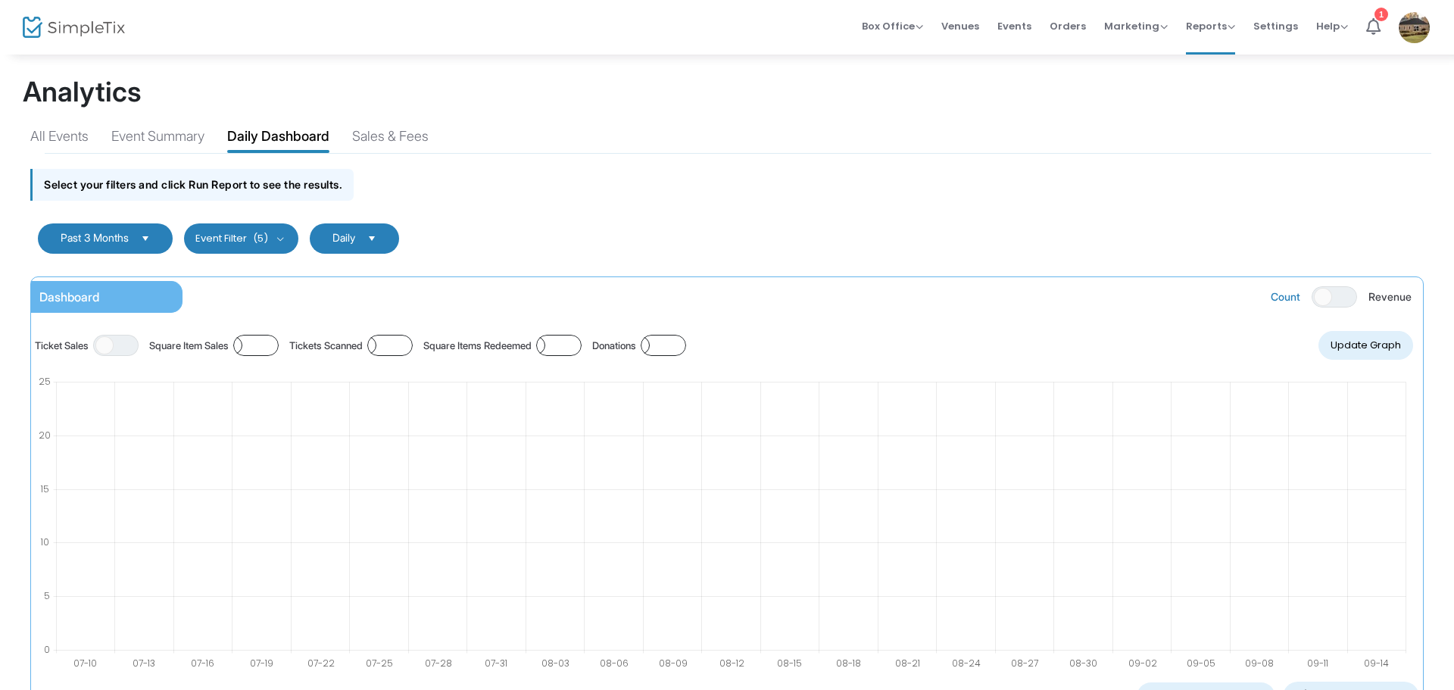
click at [279, 344] on div "Square Item Sales ON OFF" at bounding box center [213, 345] width 129 height 26
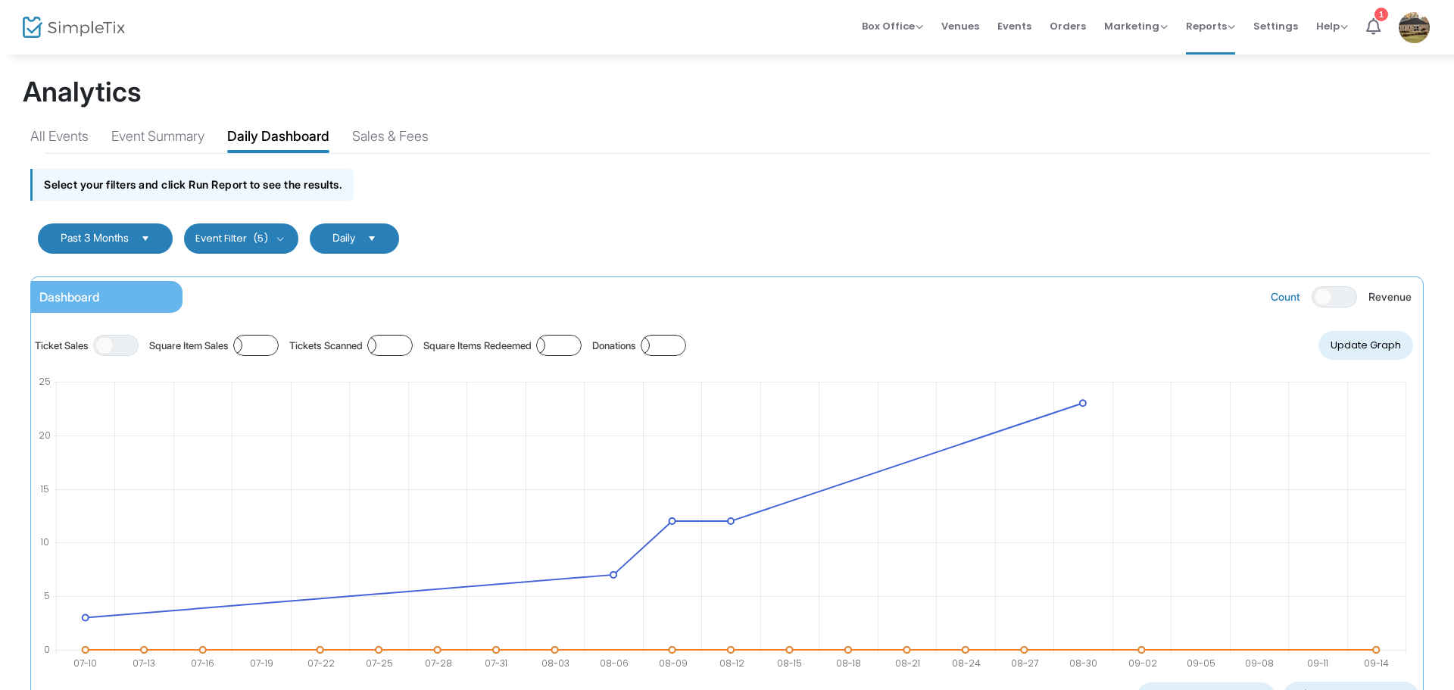
click at [279, 348] on span "ON OFF" at bounding box center [255, 345] width 45 height 21
click at [413, 346] on span "ON OFF" at bounding box center [389, 345] width 45 height 21
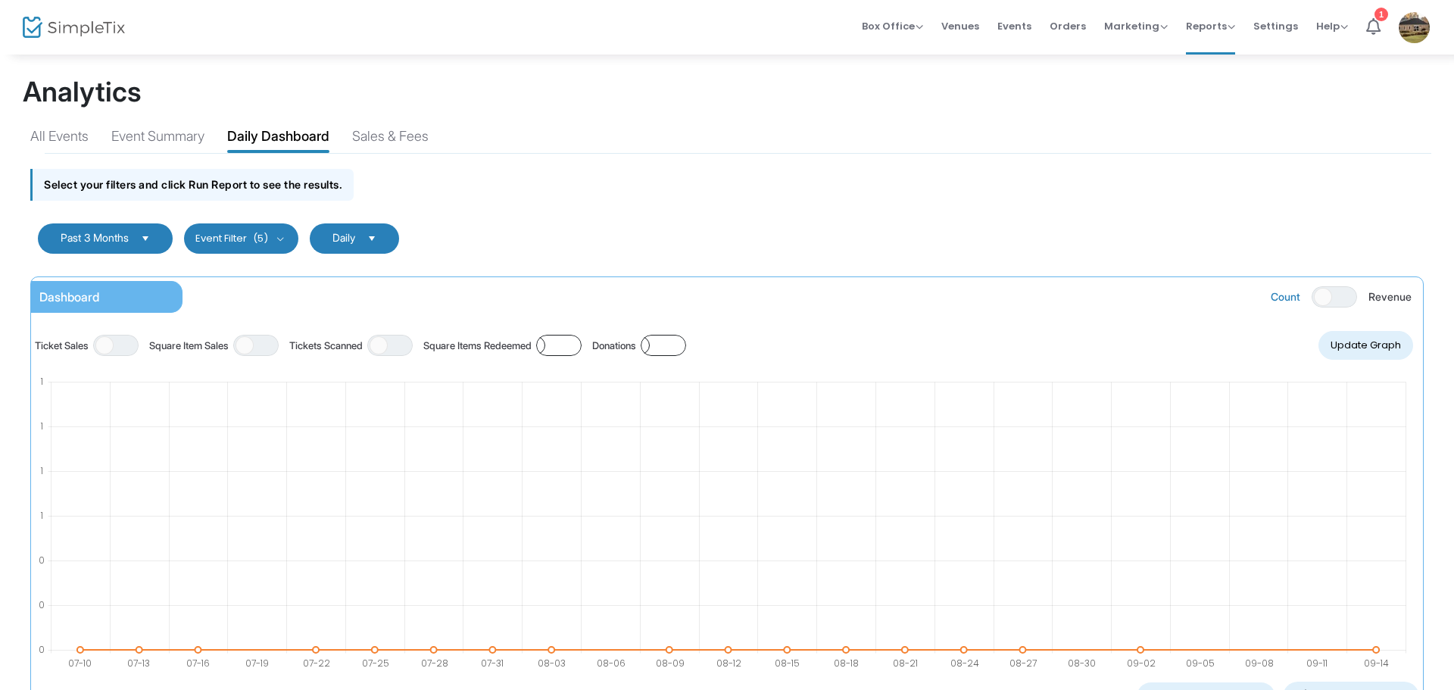
click at [582, 348] on span "ON OFF" at bounding box center [558, 345] width 45 height 21
click at [686, 341] on span "ON OFF" at bounding box center [663, 345] width 45 height 21
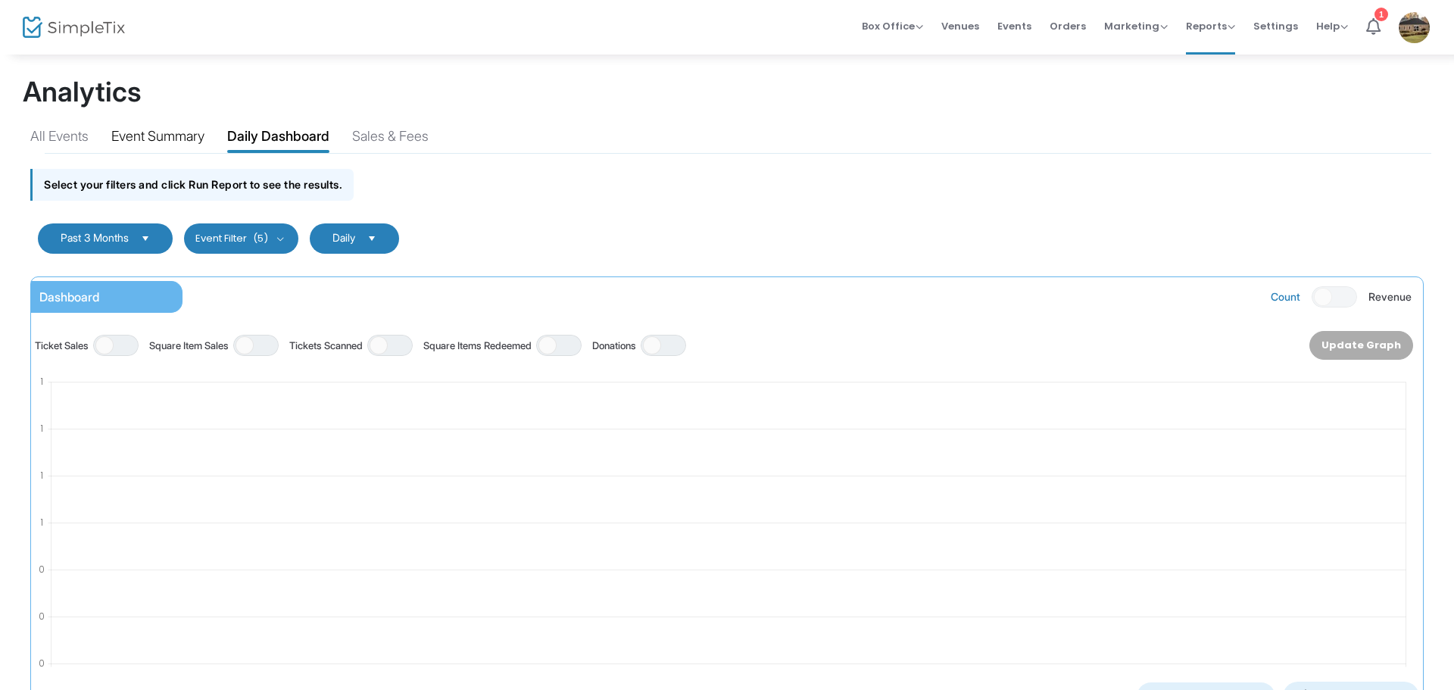
click at [152, 132] on div "Event Summary" at bounding box center [157, 139] width 93 height 27
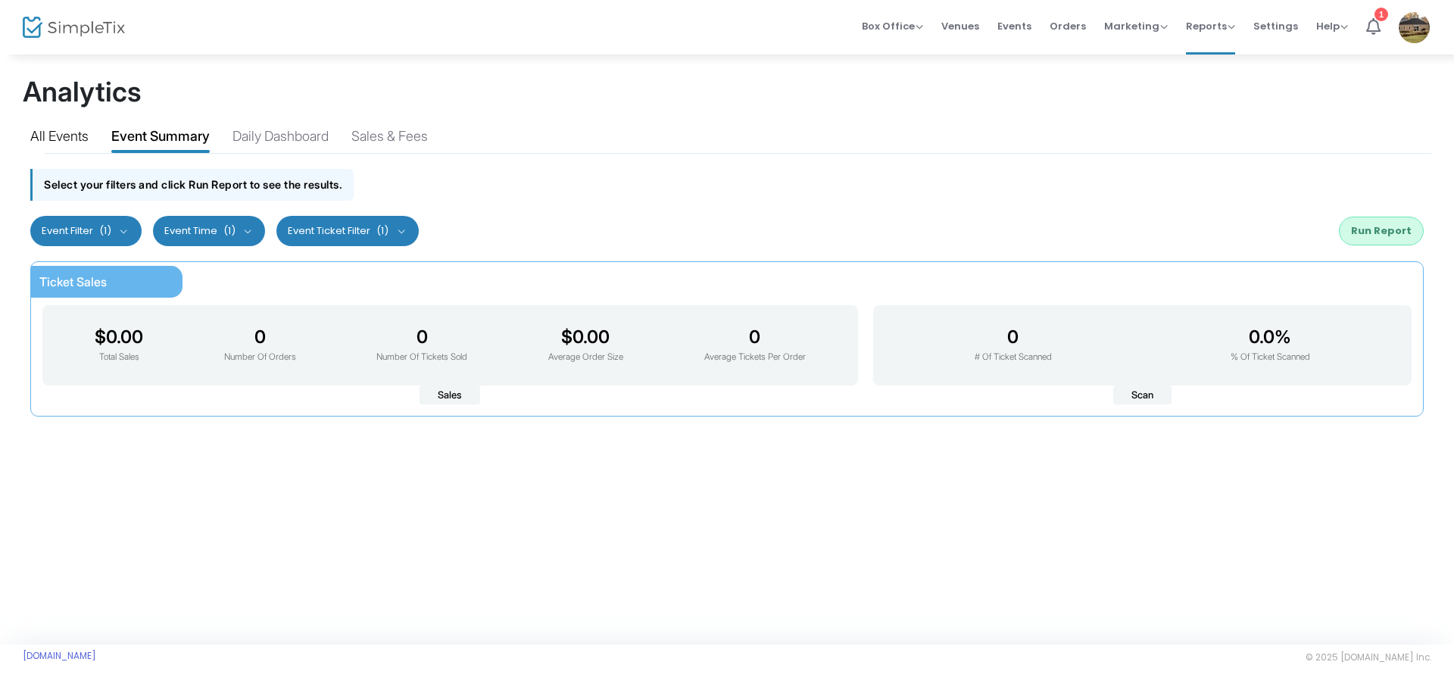
click at [66, 132] on div "All Events" at bounding box center [59, 139] width 58 height 27
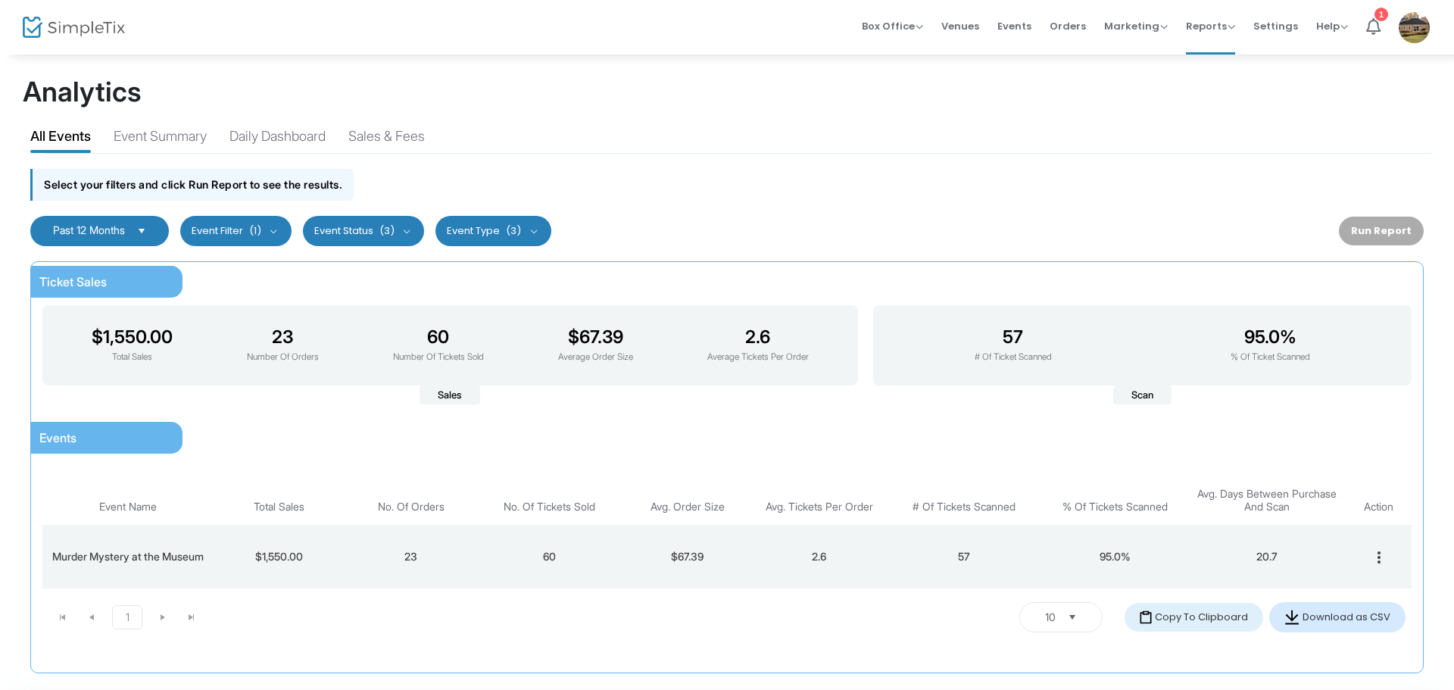
click at [1294, 615] on button "Download as CSV" at bounding box center [1337, 617] width 136 height 30
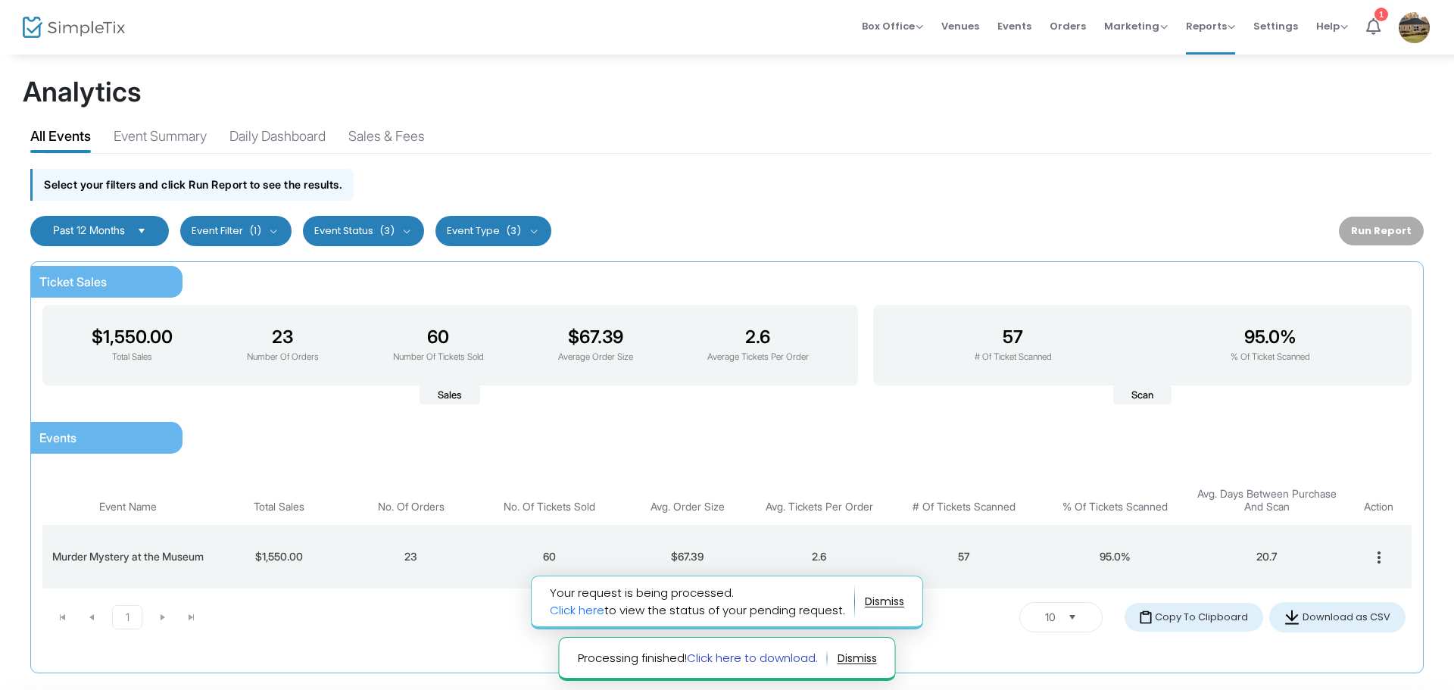
click at [769, 656] on link "Click here to download." at bounding box center [752, 658] width 131 height 16
